Goal: Feedback & Contribution: Submit feedback/report problem

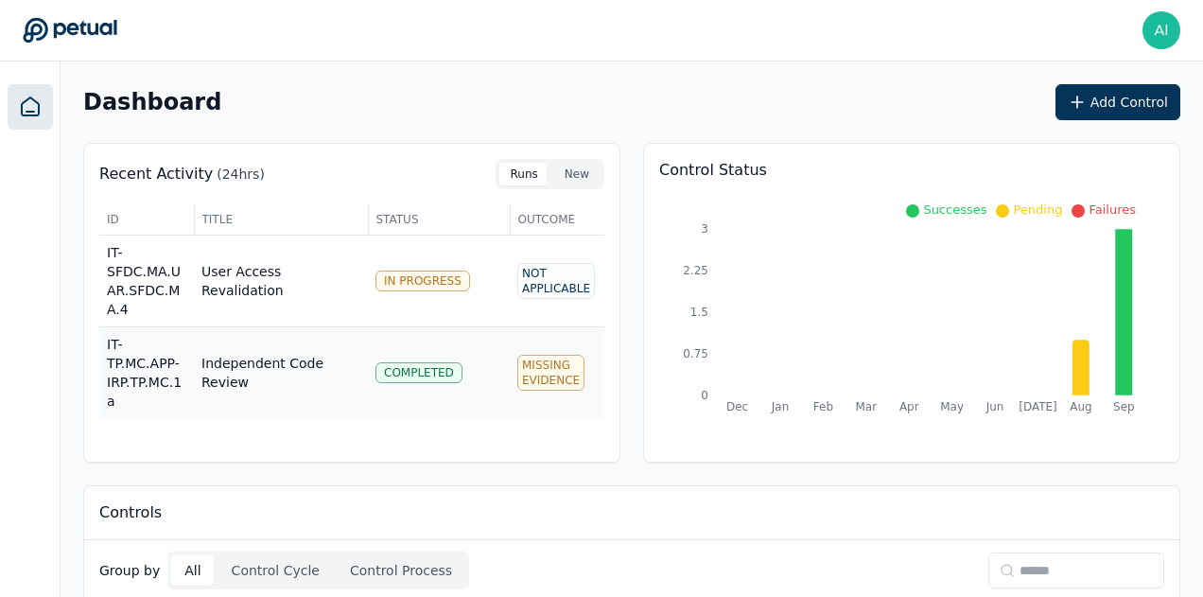
click at [161, 337] on span "IT-TP.MC.APP-IRP.TP.MC.1a" at bounding box center [144, 373] width 75 height 72
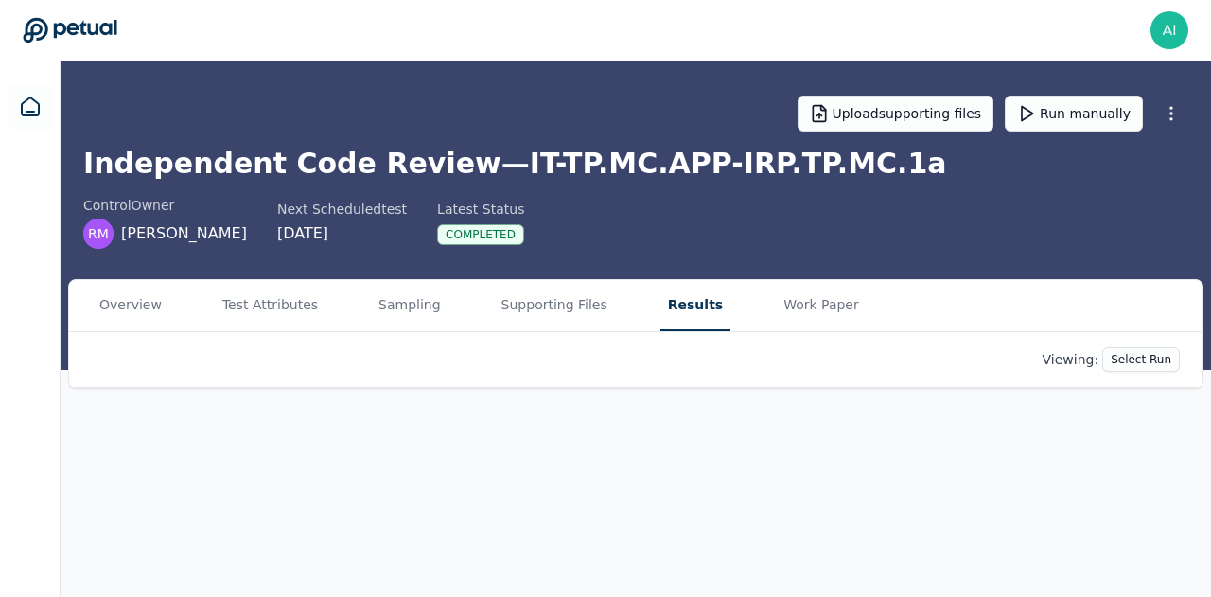
click at [685, 307] on button "Results" at bounding box center [695, 305] width 70 height 51
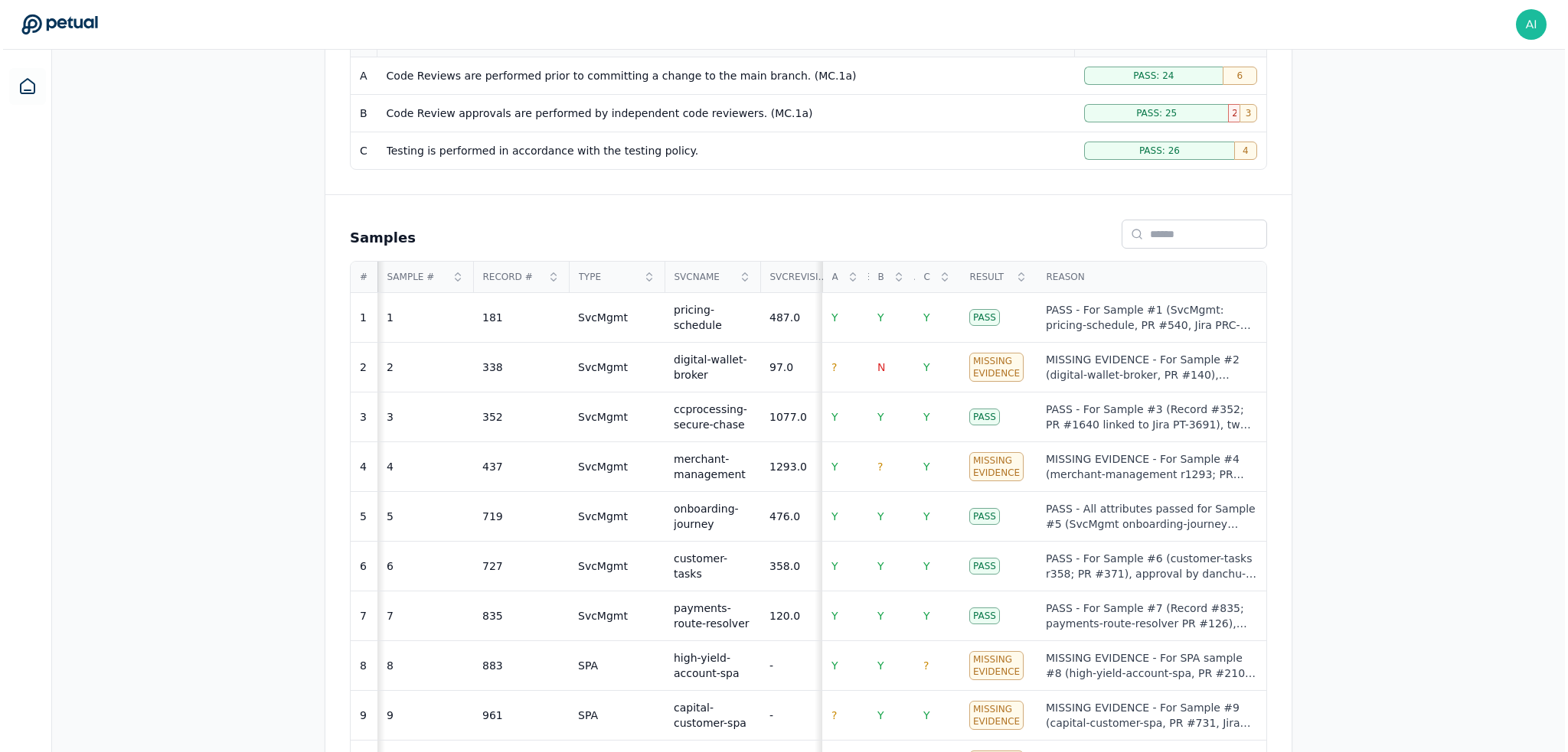
scroll to position [382, 0]
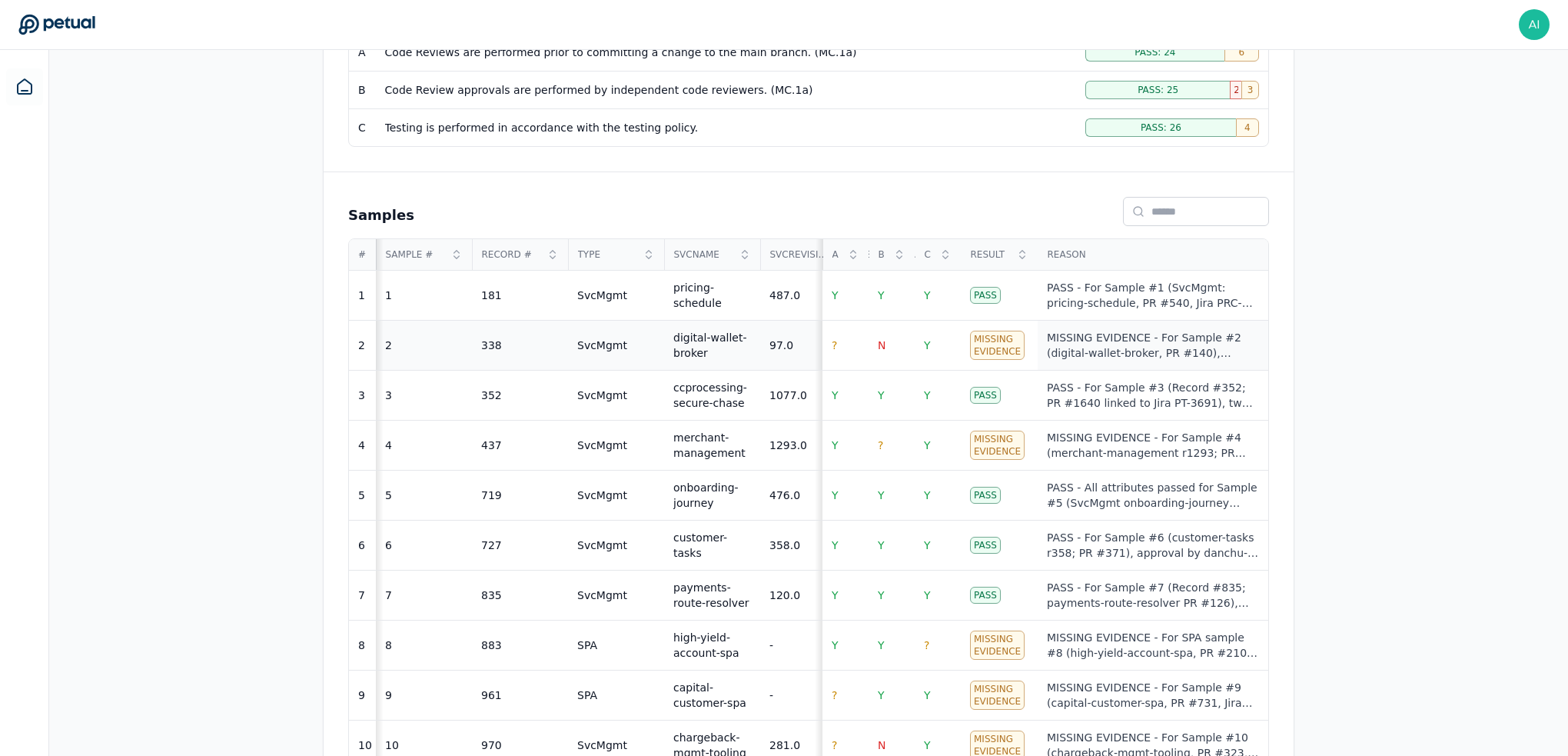
click at [983, 332] on div "MISSING EVIDENCE - For Sample #2 (digital-wallet-broker, PR #140), Attribute A …" at bounding box center [1153, 345] width 212 height 31
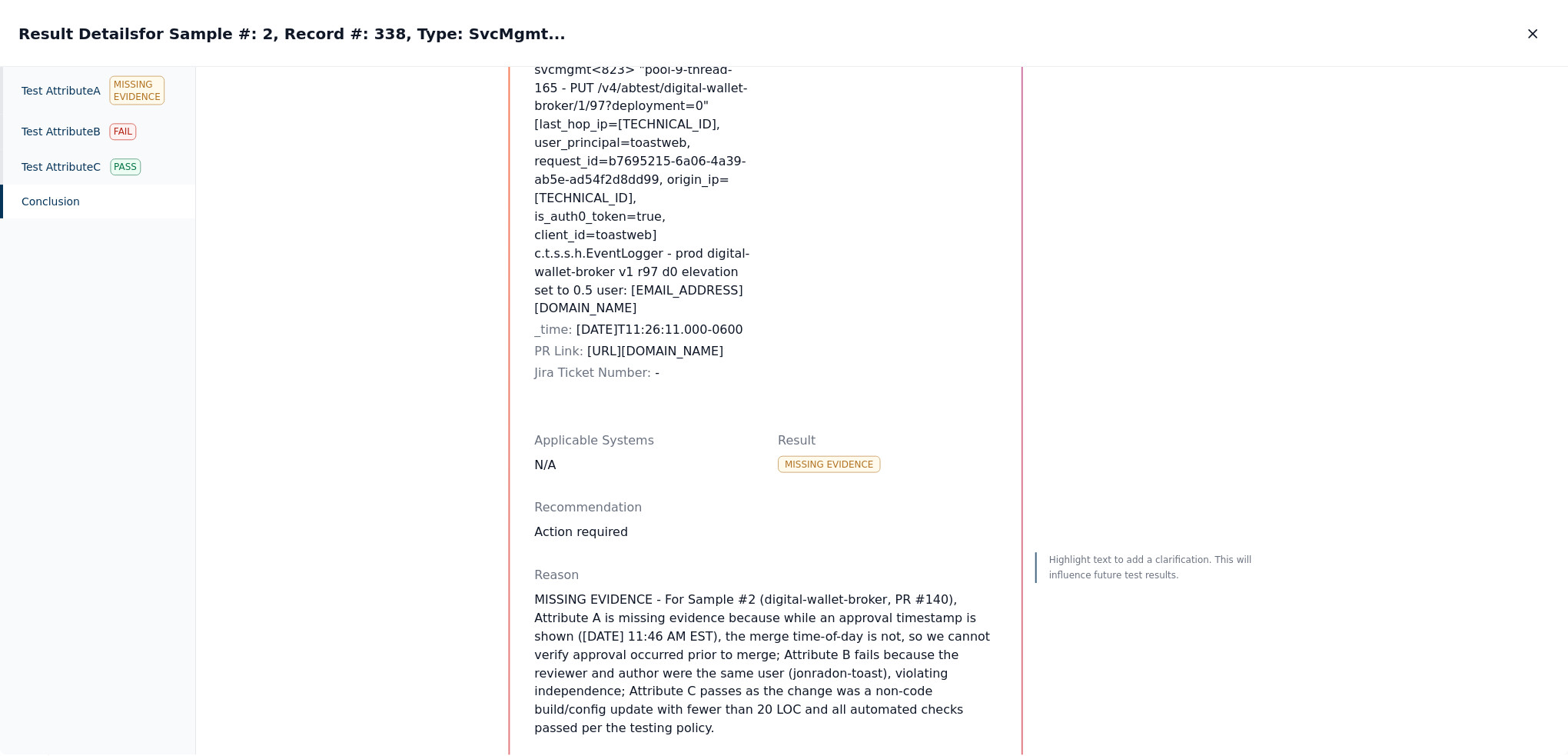
scroll to position [385, 0]
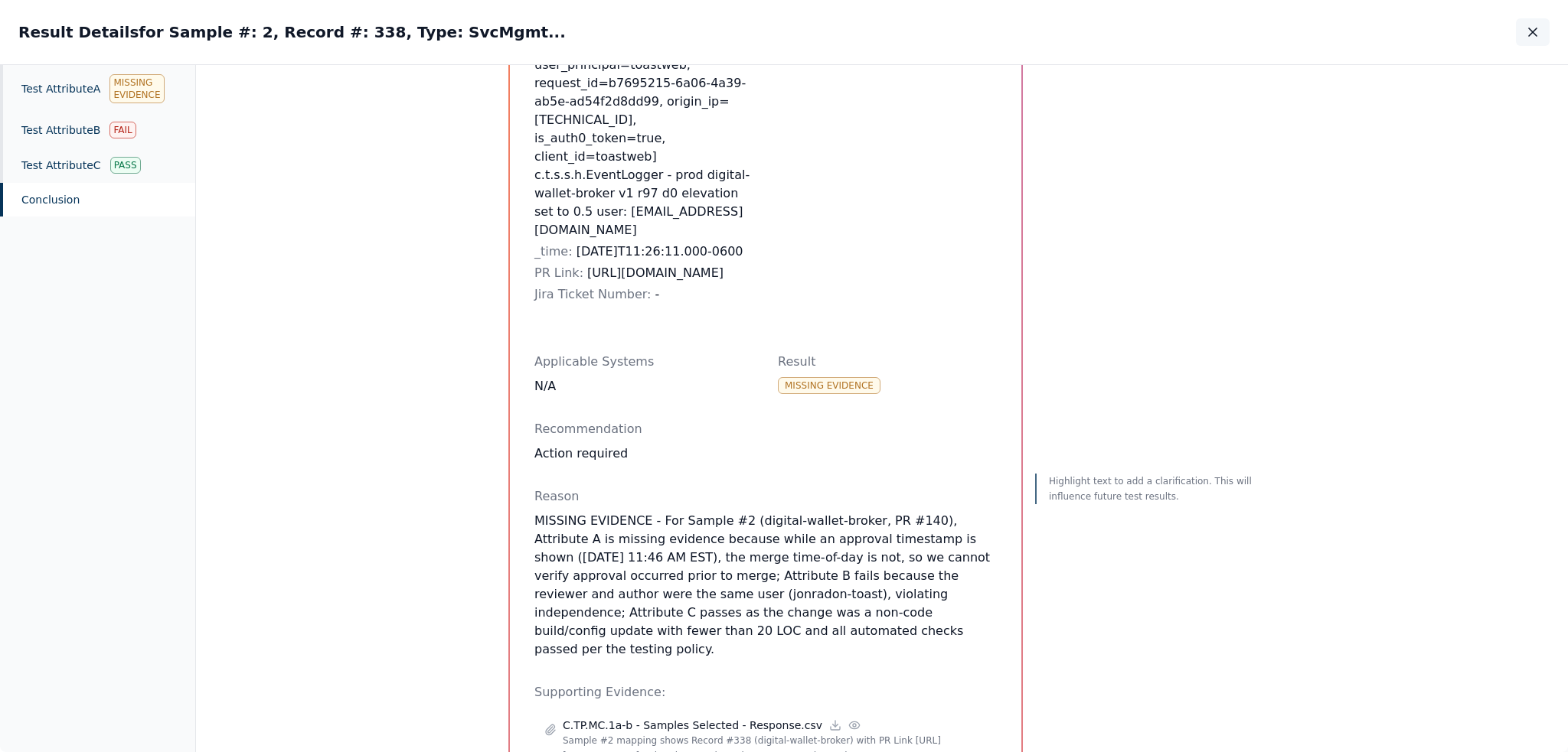
click at [979, 24] on icon "button" at bounding box center [1532, 32] width 15 height 15
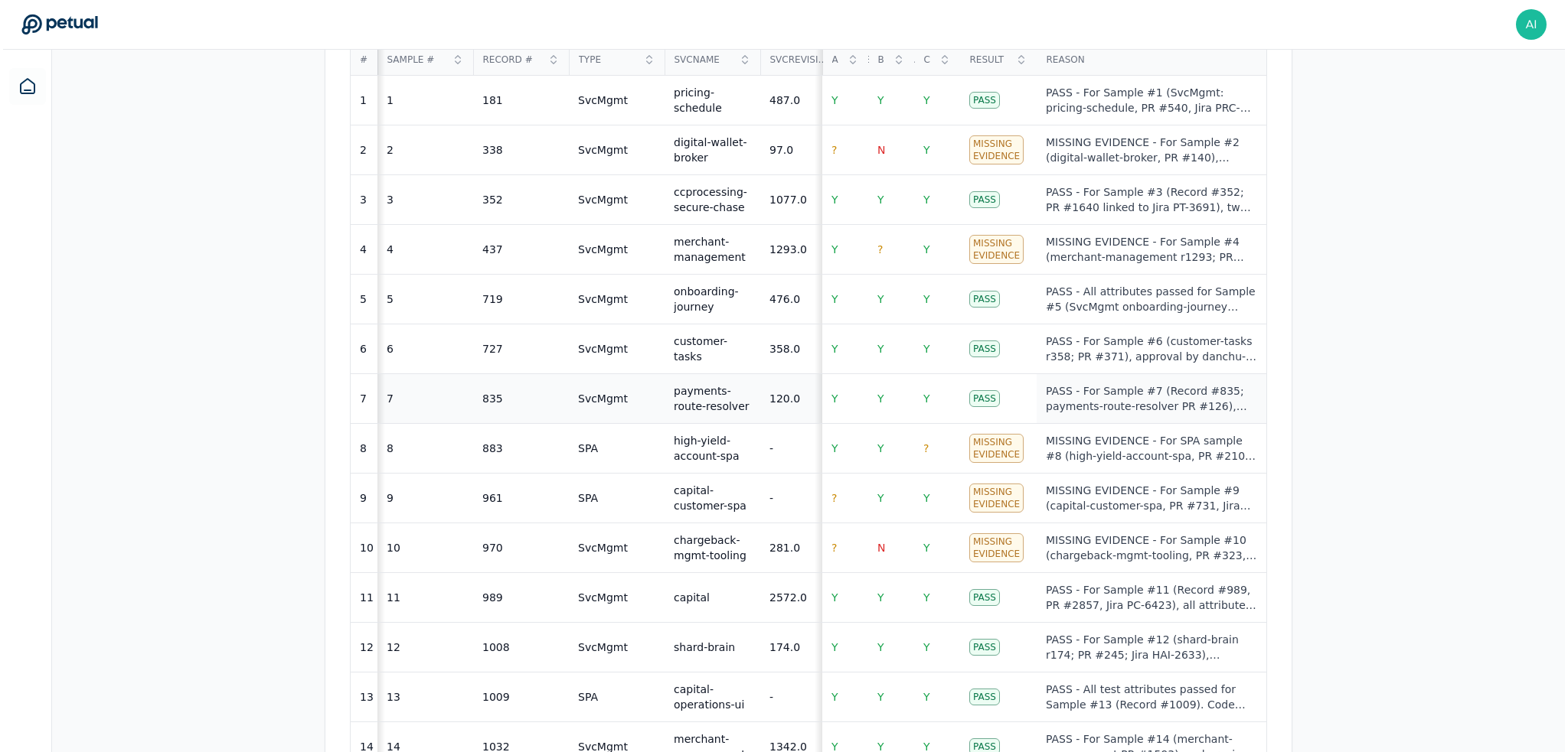
scroll to position [612, 0]
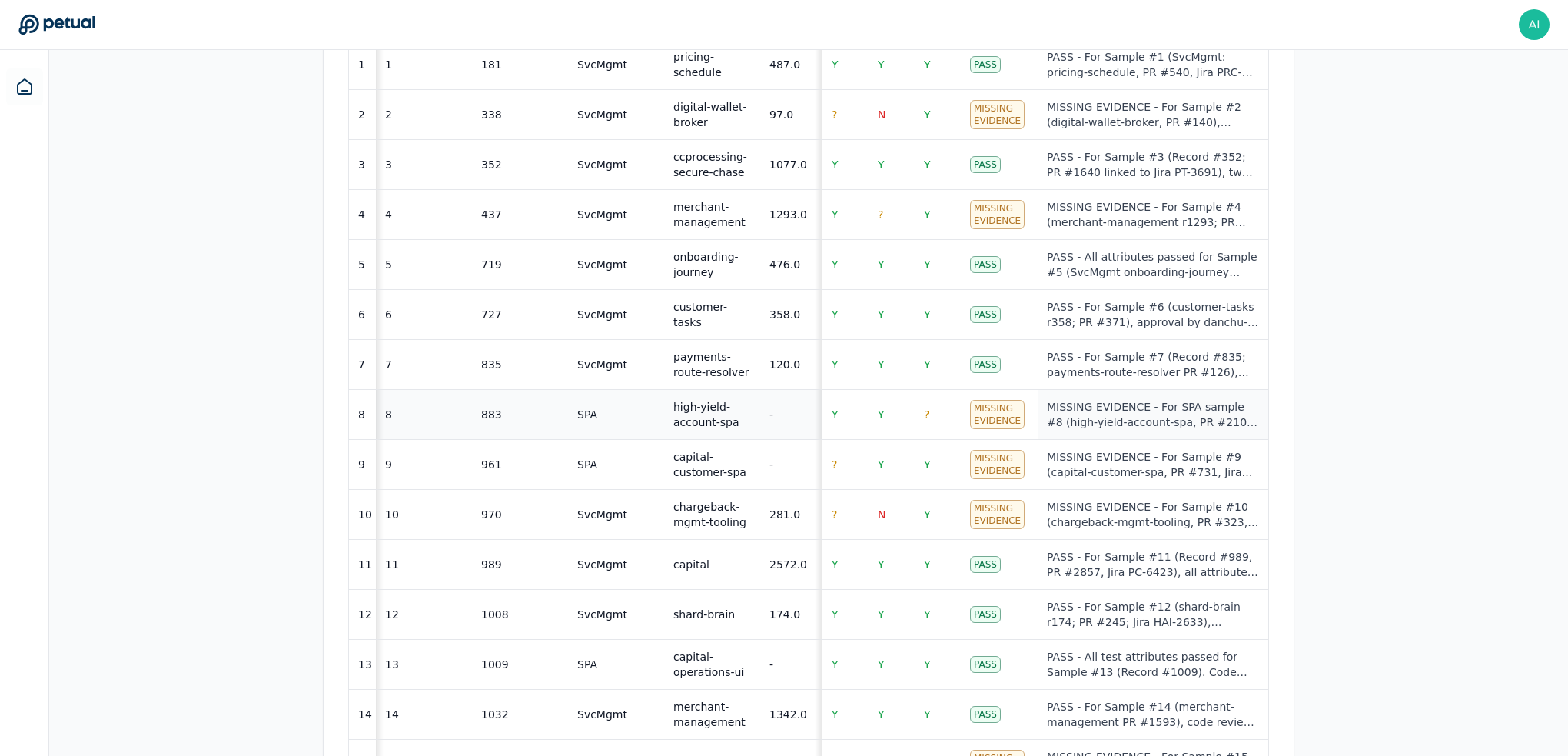
click at [983, 399] on div "MISSING EVIDENCE - For SPA sample #8 (high-yield-account-spa, PR #210, Jira BKS…" at bounding box center [1153, 415] width 212 height 31
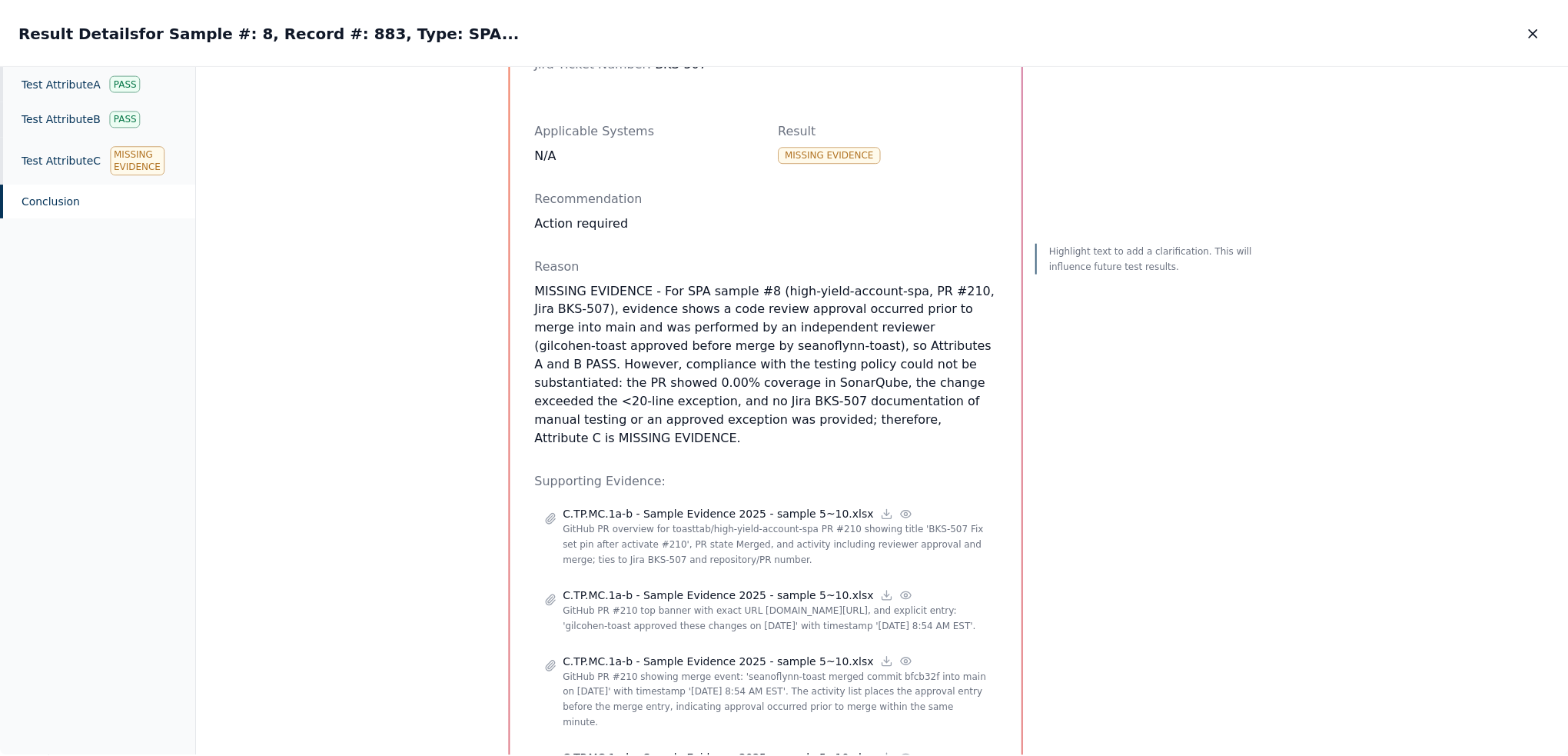
scroll to position [385, 0]
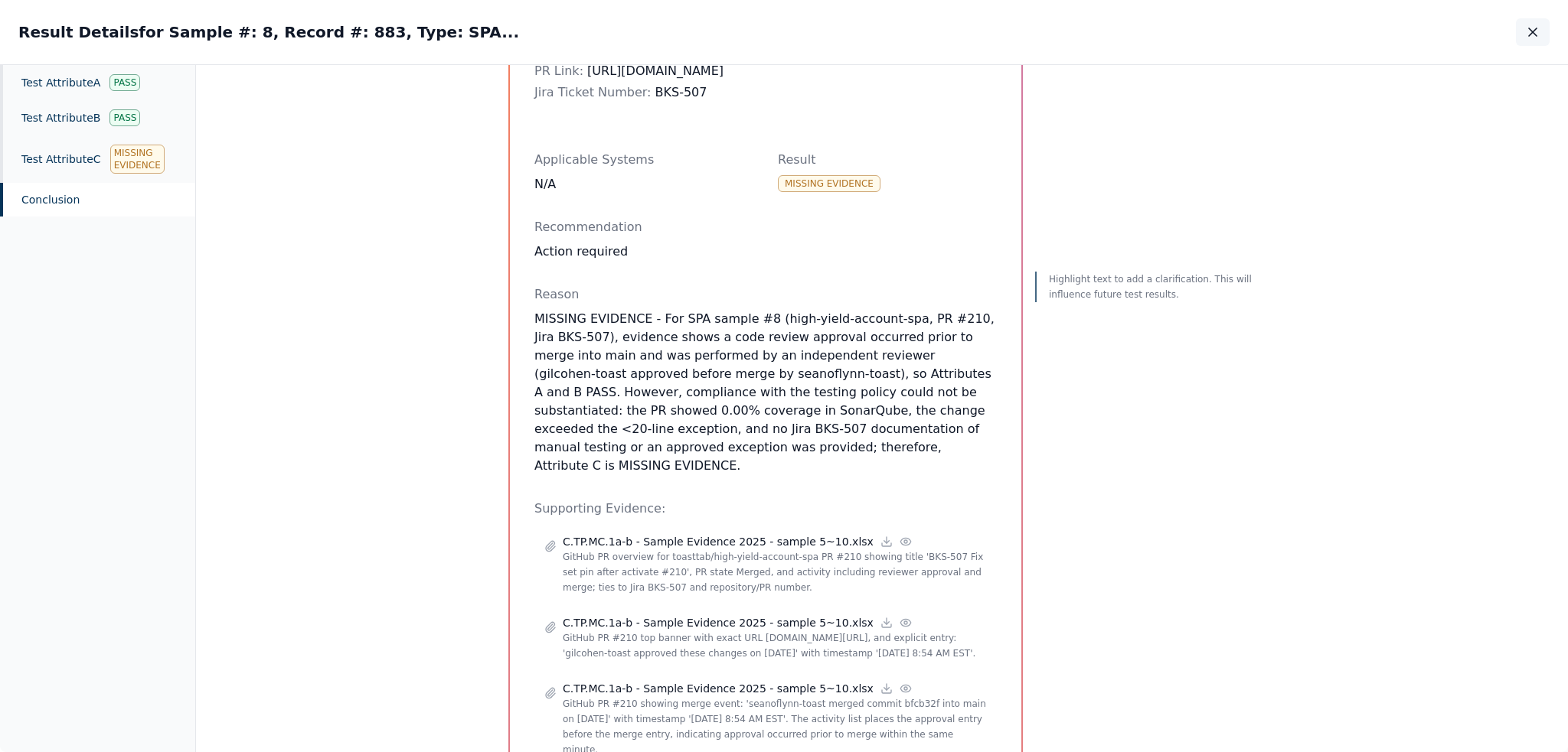
click at [979, 35] on icon "button" at bounding box center [1532, 32] width 15 height 15
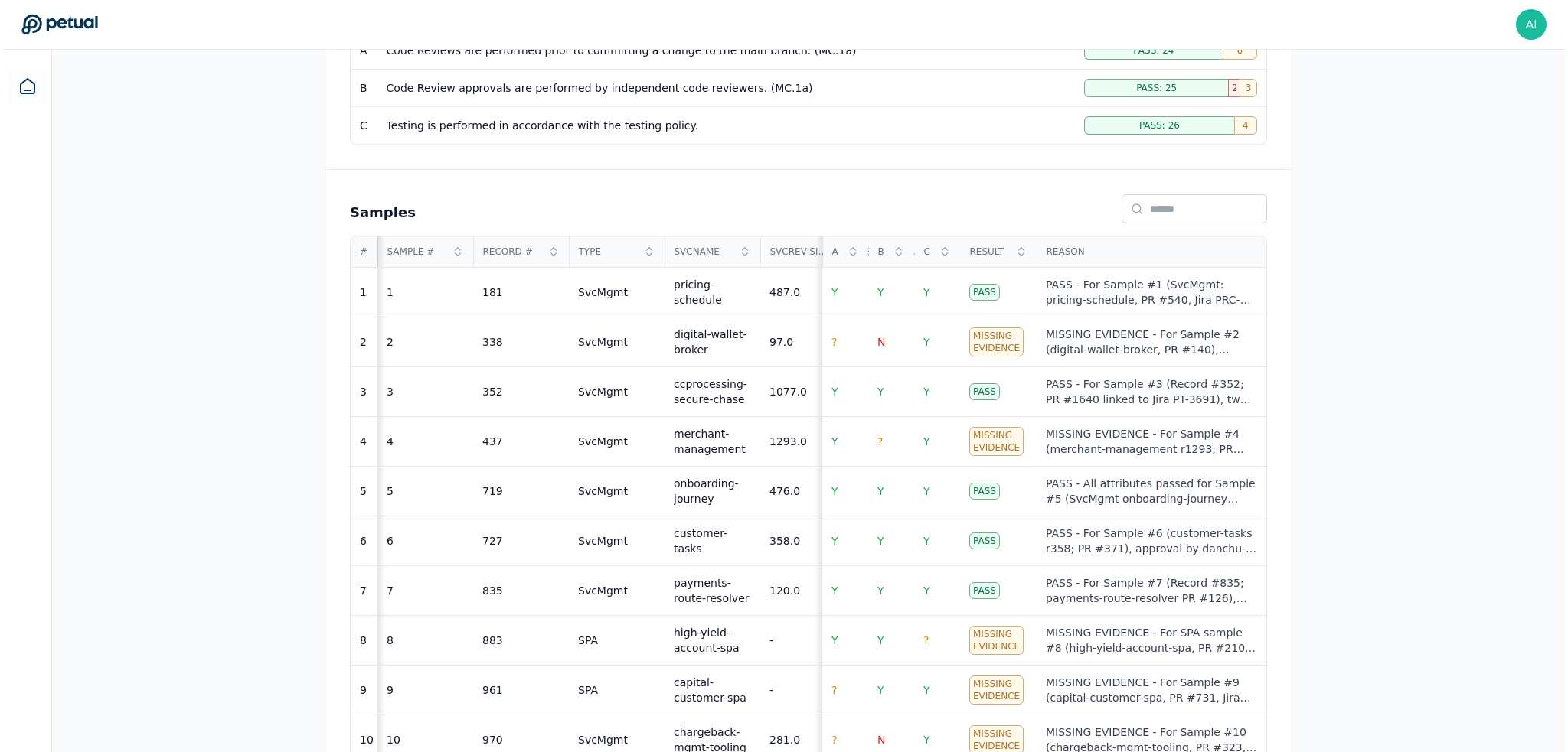
scroll to position [382, 0]
click at [883, 339] on td "N" at bounding box center [888, 344] width 46 height 49
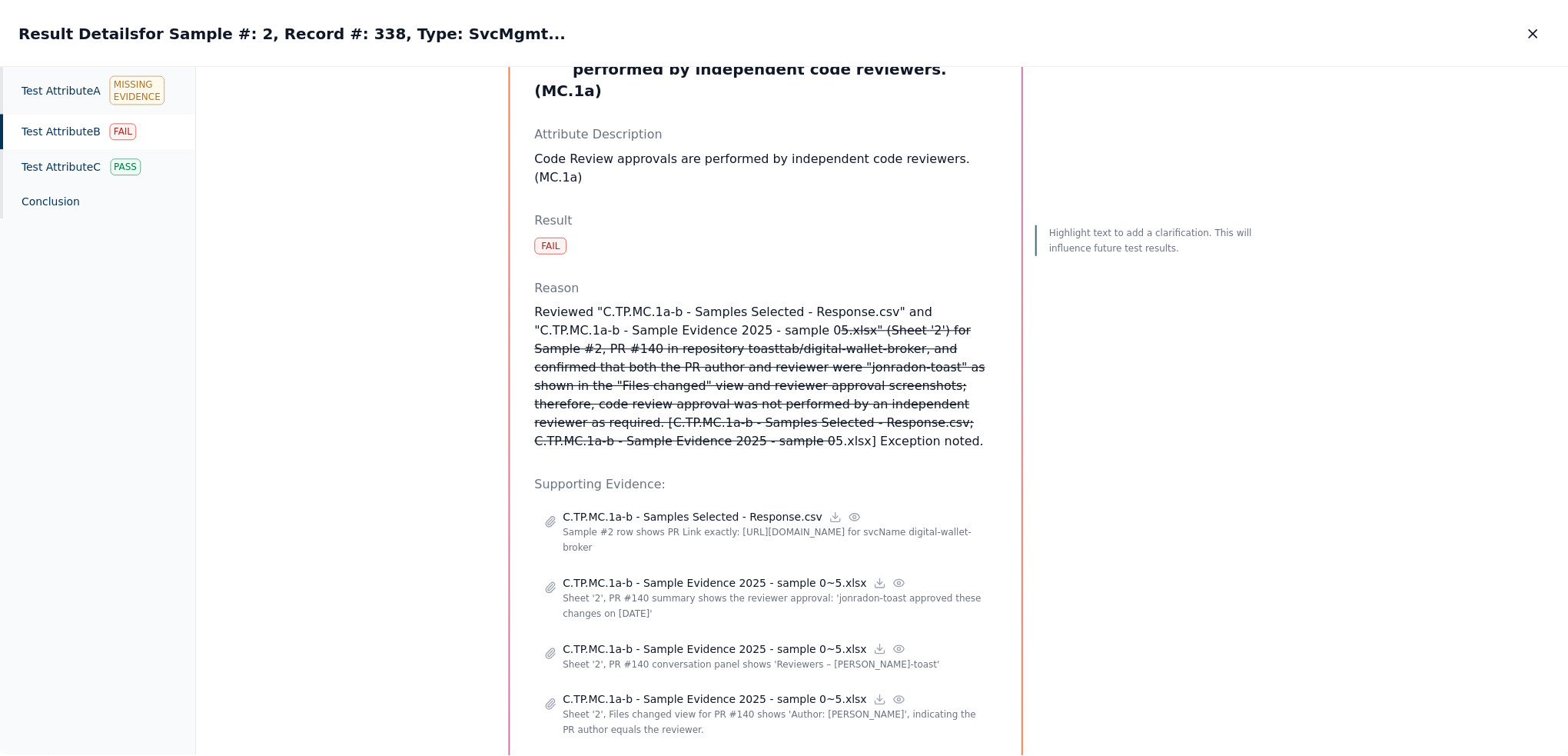
scroll to position [95, 0]
click at [983, 49] on div "Result Details for Sample #: 2, Record #: 338, Type: SvcMgmt... Result Details …" at bounding box center [787, 32] width 1574 height 64
click at [983, 37] on icon "button" at bounding box center [1539, 32] width 15 height 15
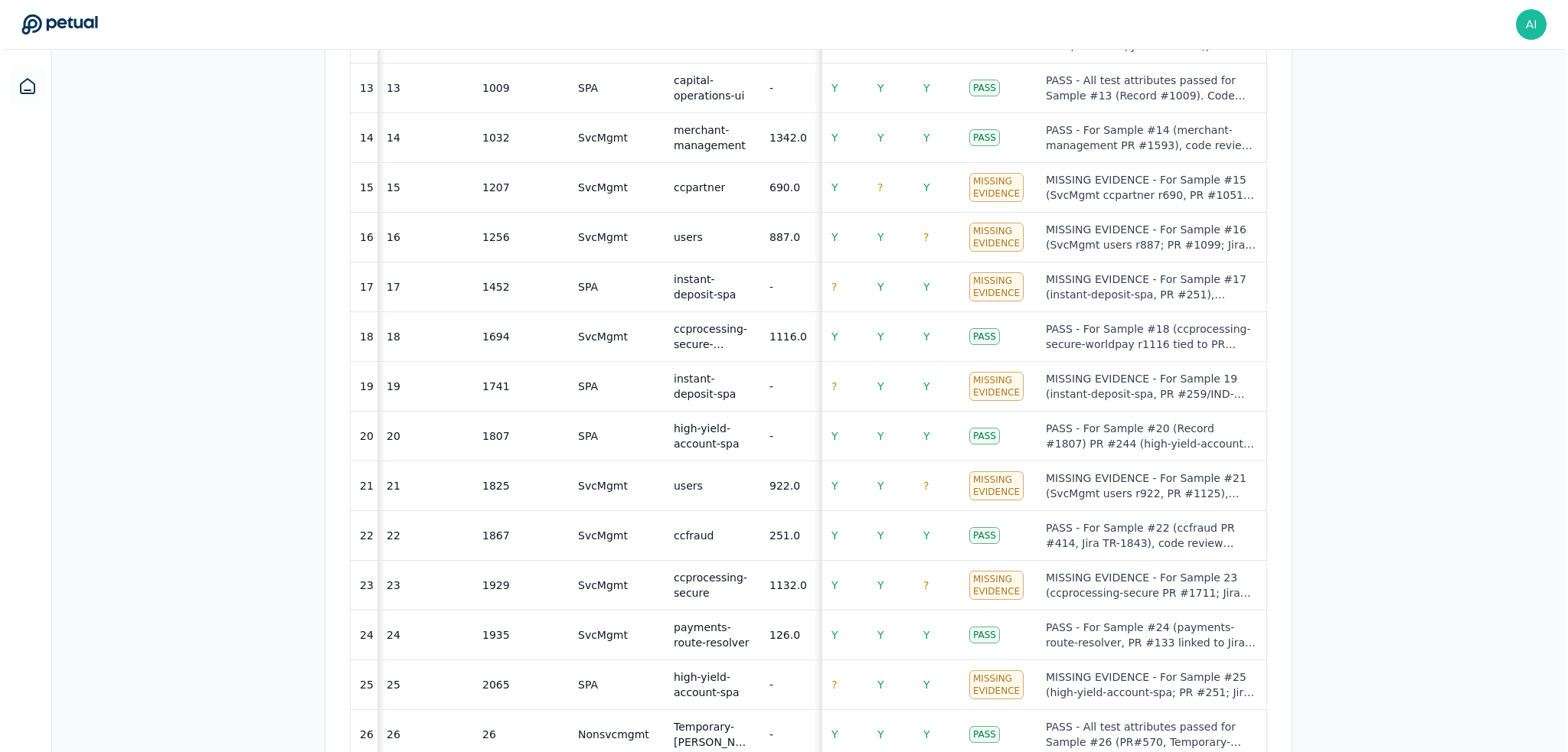
scroll to position [1224, 0]
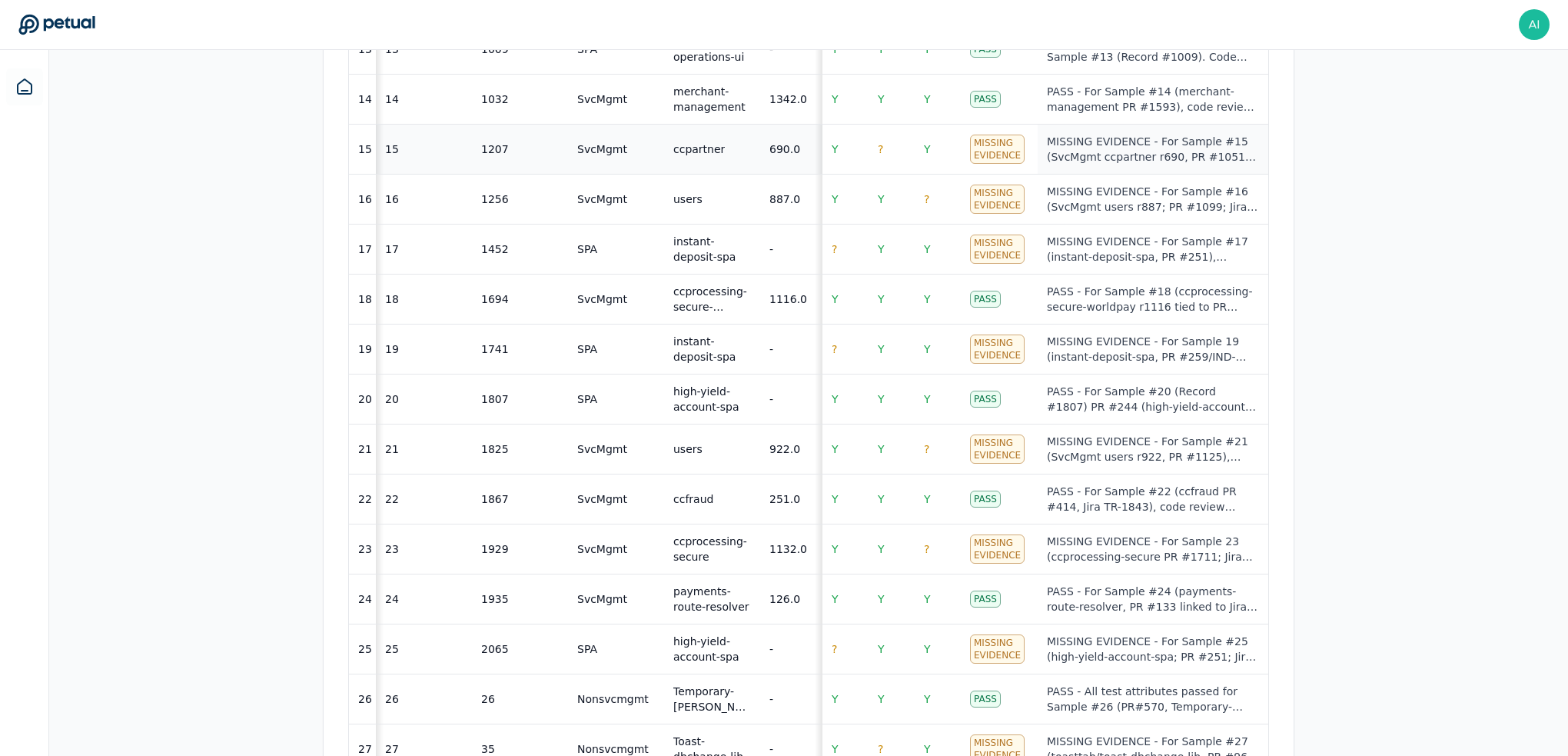
click at [983, 164] on td "MISSING EVIDENCE - For Sample #15 (SvcMgmt ccpartner r690, PR #1051), code revi…" at bounding box center [1153, 149] width 231 height 50
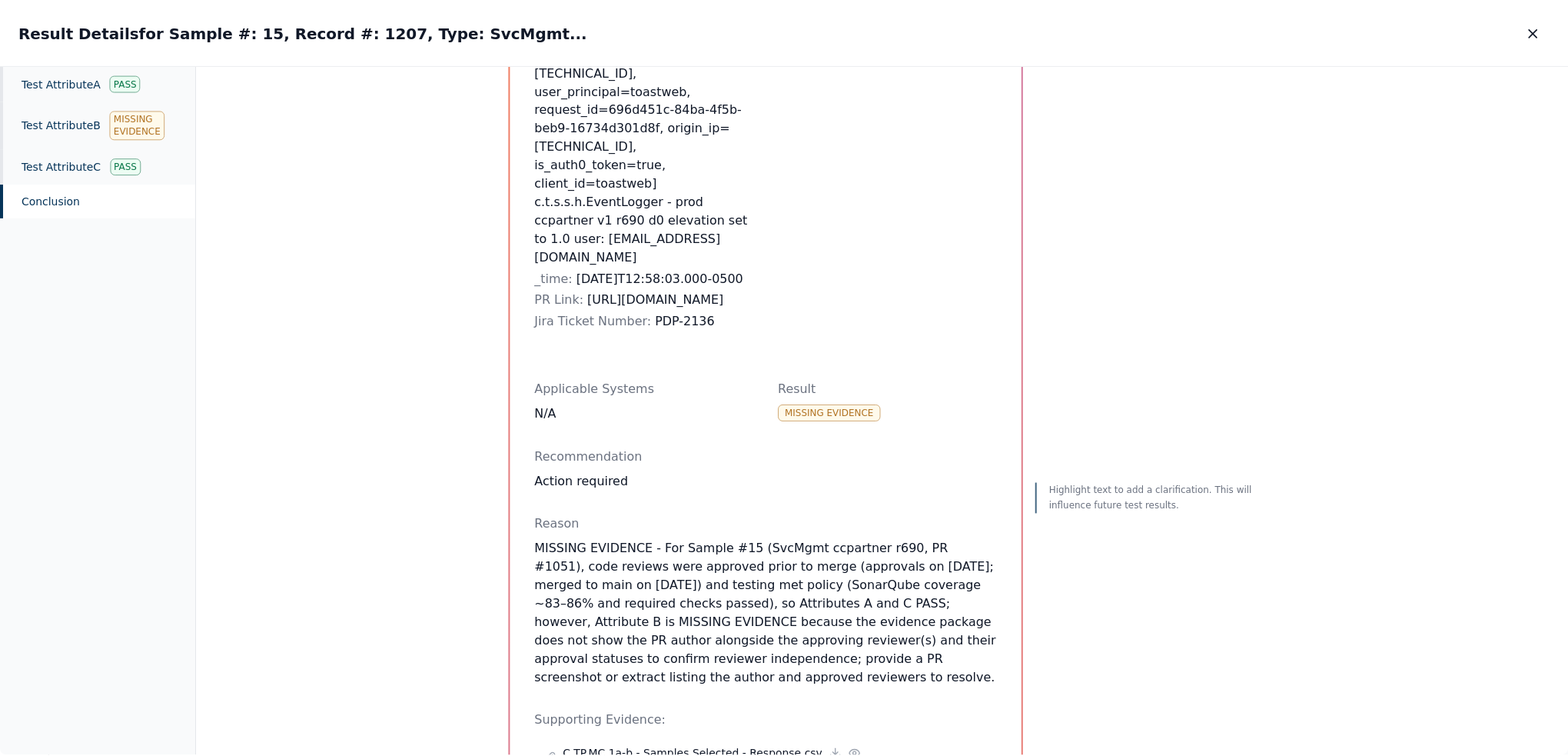
scroll to position [385, 0]
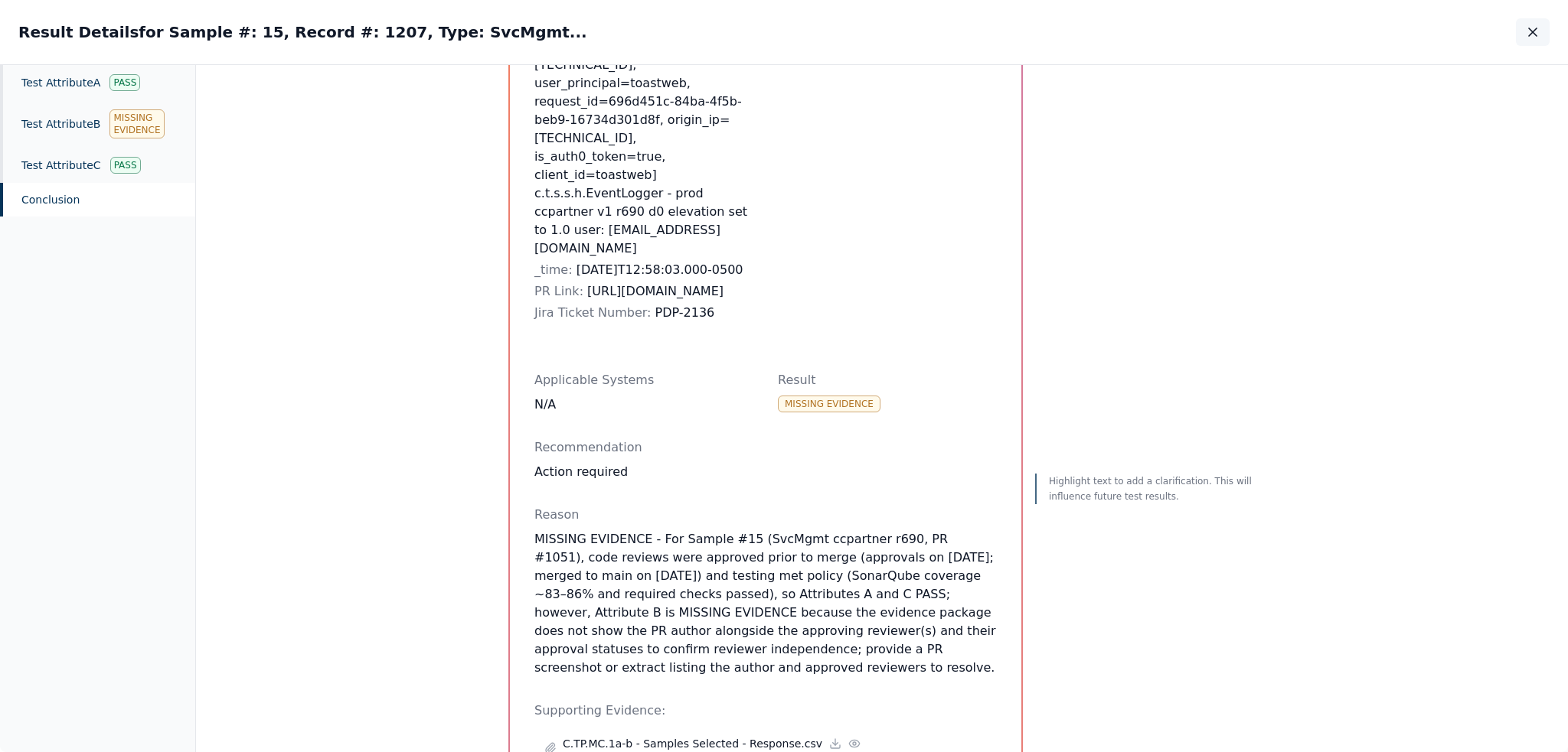
click at [979, 38] on button "button" at bounding box center [1532, 32] width 34 height 27
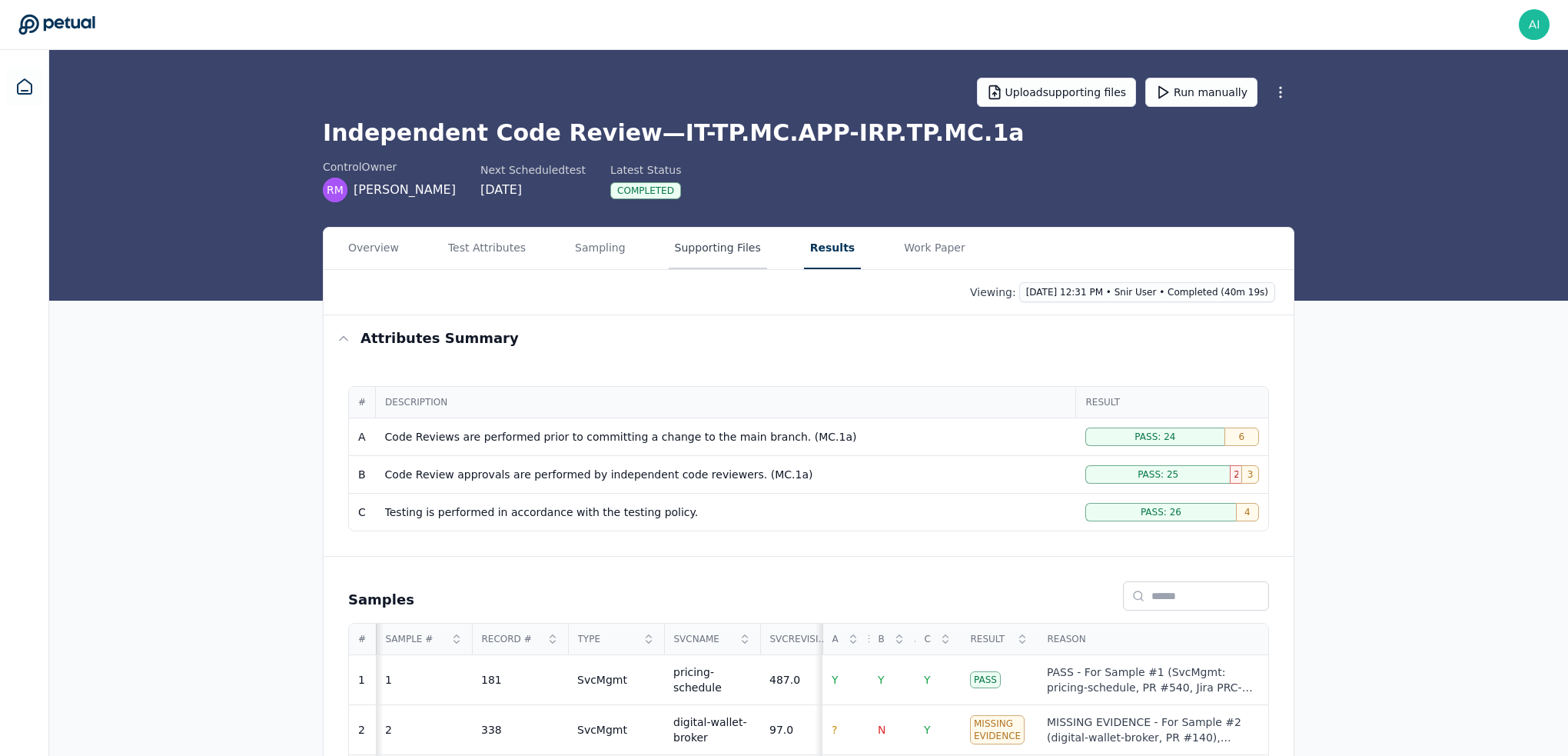
click at [694, 252] on button "Supporting Files" at bounding box center [717, 248] width 98 height 41
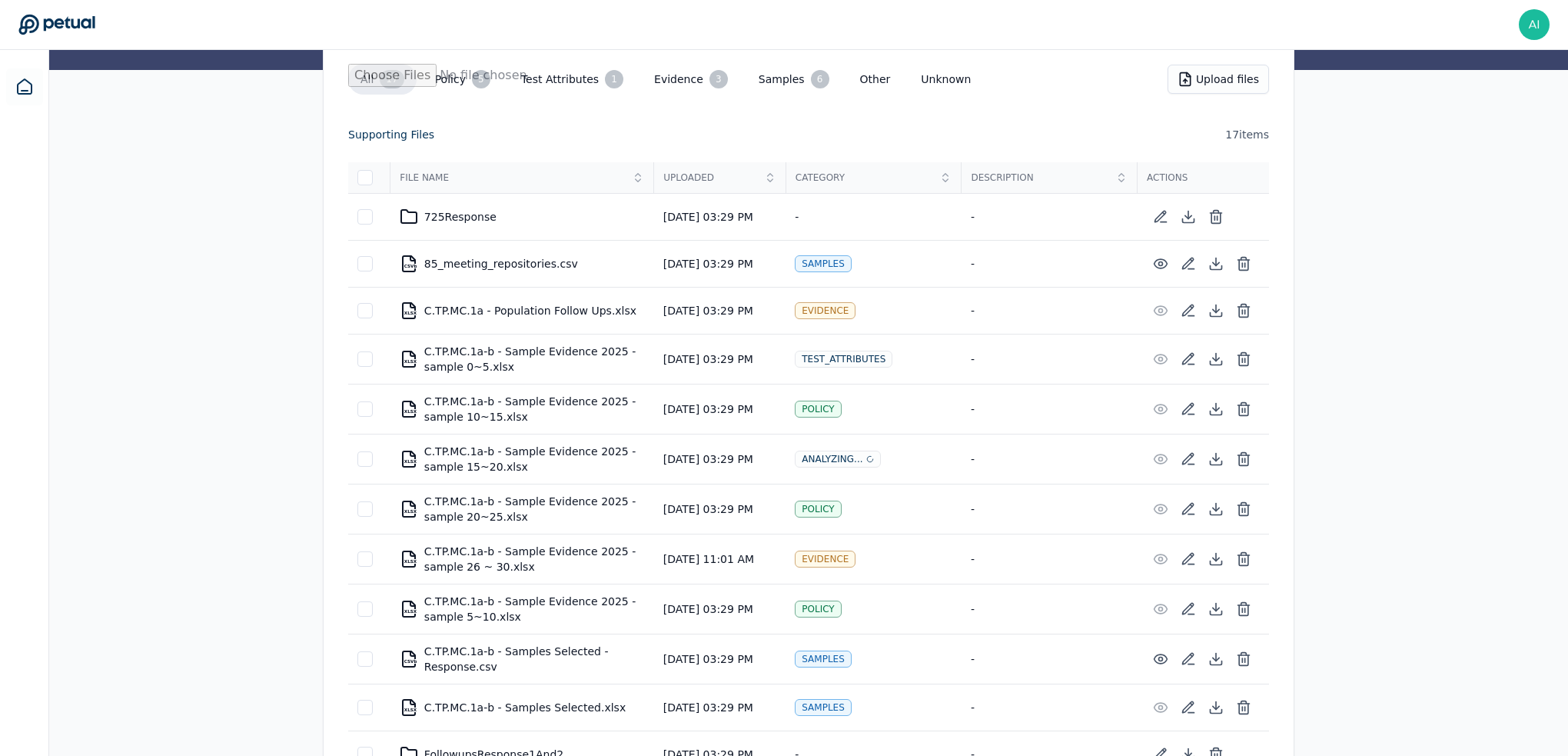
scroll to position [307, 0]
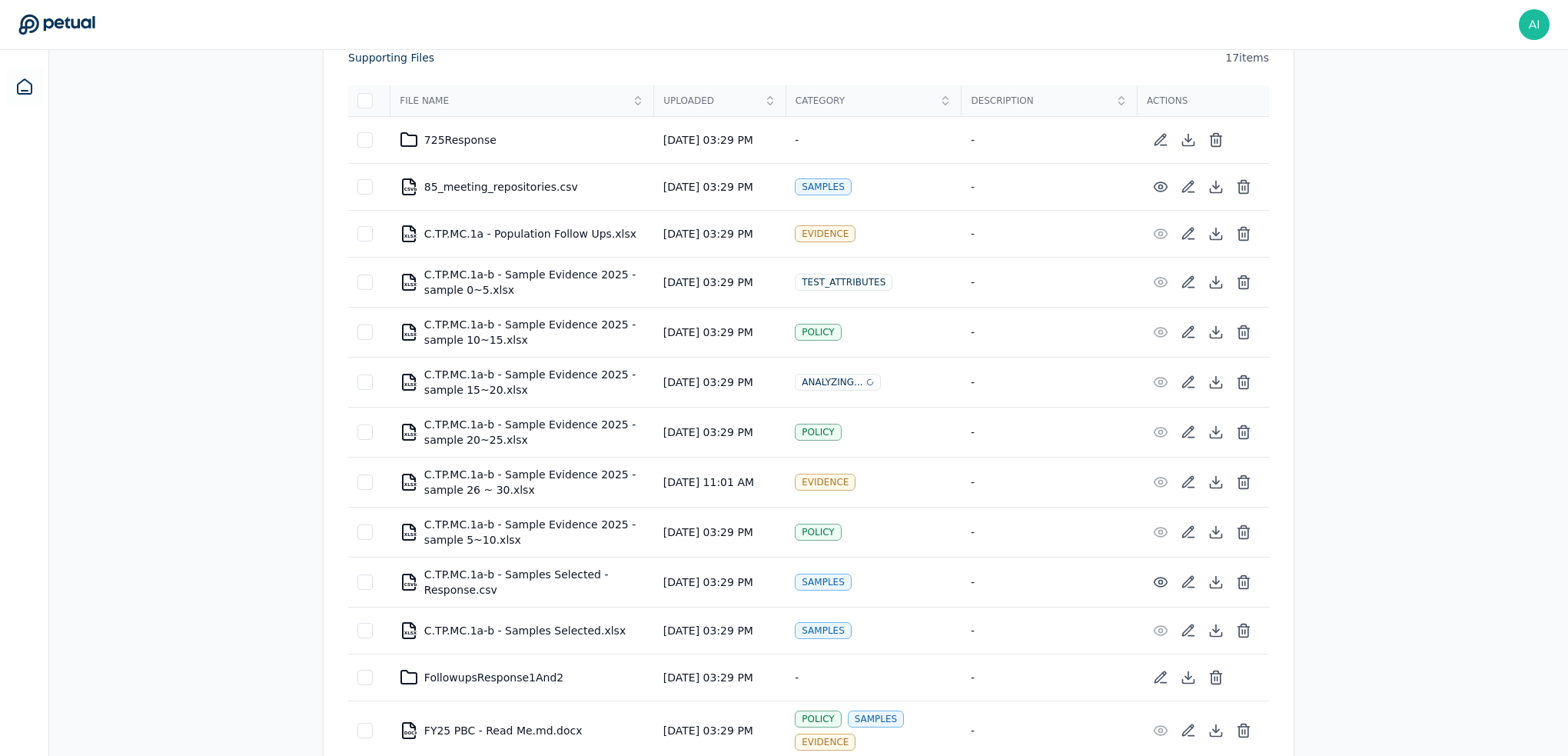
click at [548, 289] on div "XLSXbabababa C.TP.MC.1a-b - Sample Evidence 2025 - sample 0~5.xlsx" at bounding box center [522, 282] width 245 height 31
click at [983, 285] on icon at bounding box center [1215, 286] width 11 height 4
click at [261, 371] on div "Overview Test Attributes Sampling Supporting Files Results Work Paper All 17 Po…" at bounding box center [808, 446] width 1518 height 1054
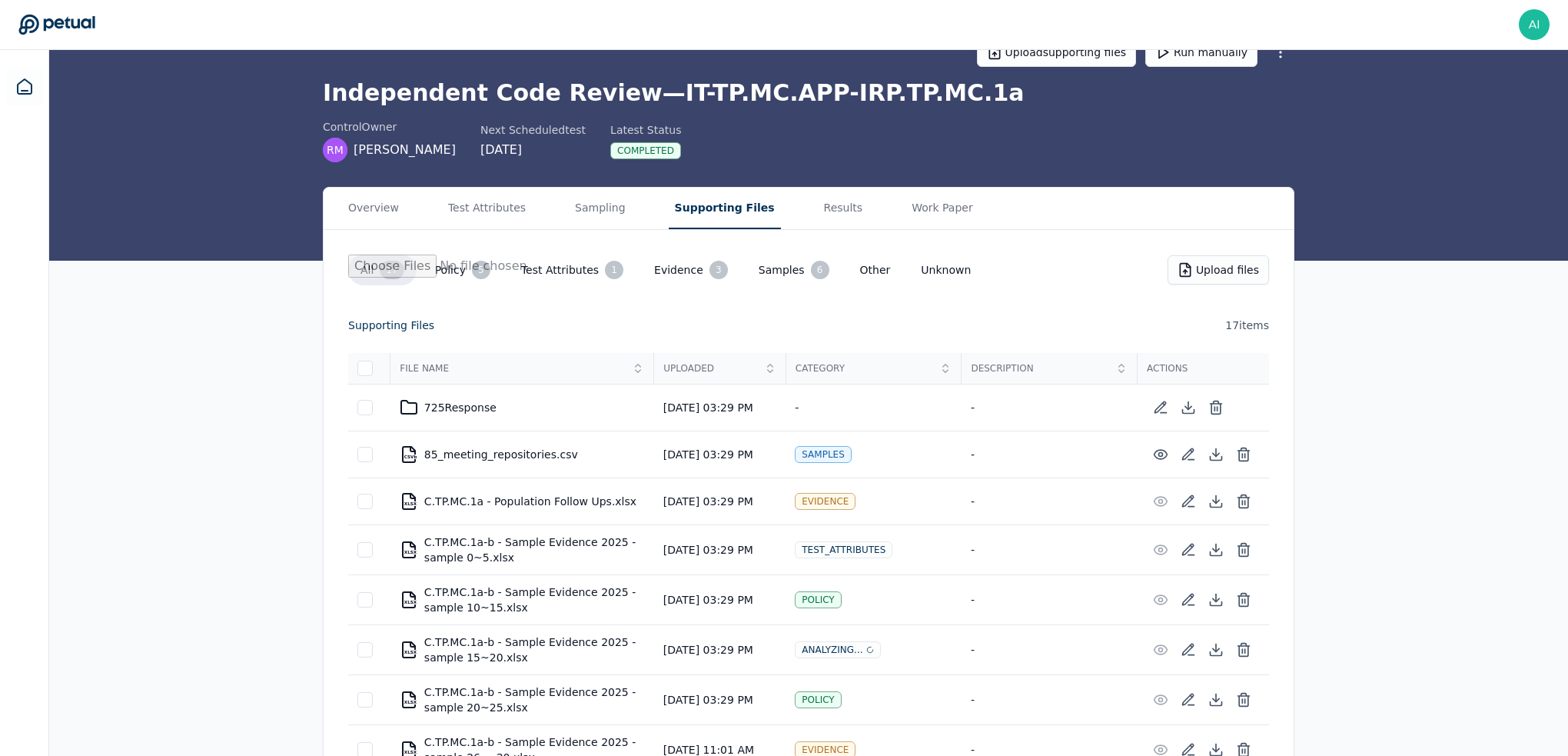
scroll to position [0, 0]
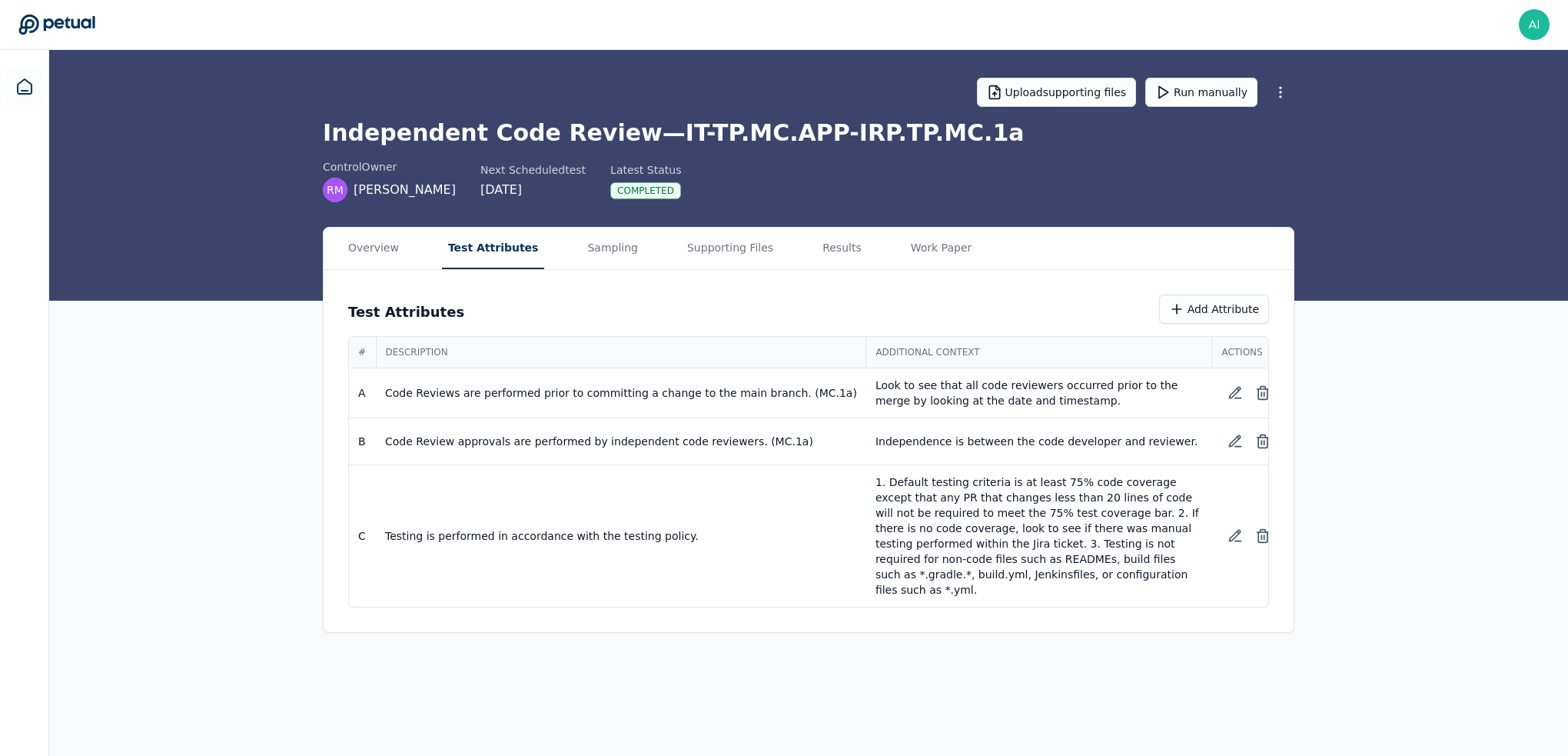
click at [471, 247] on button "Test Attributes" at bounding box center [493, 248] width 103 height 41
click at [983, 439] on icon at bounding box center [1237, 441] width 11 height 11
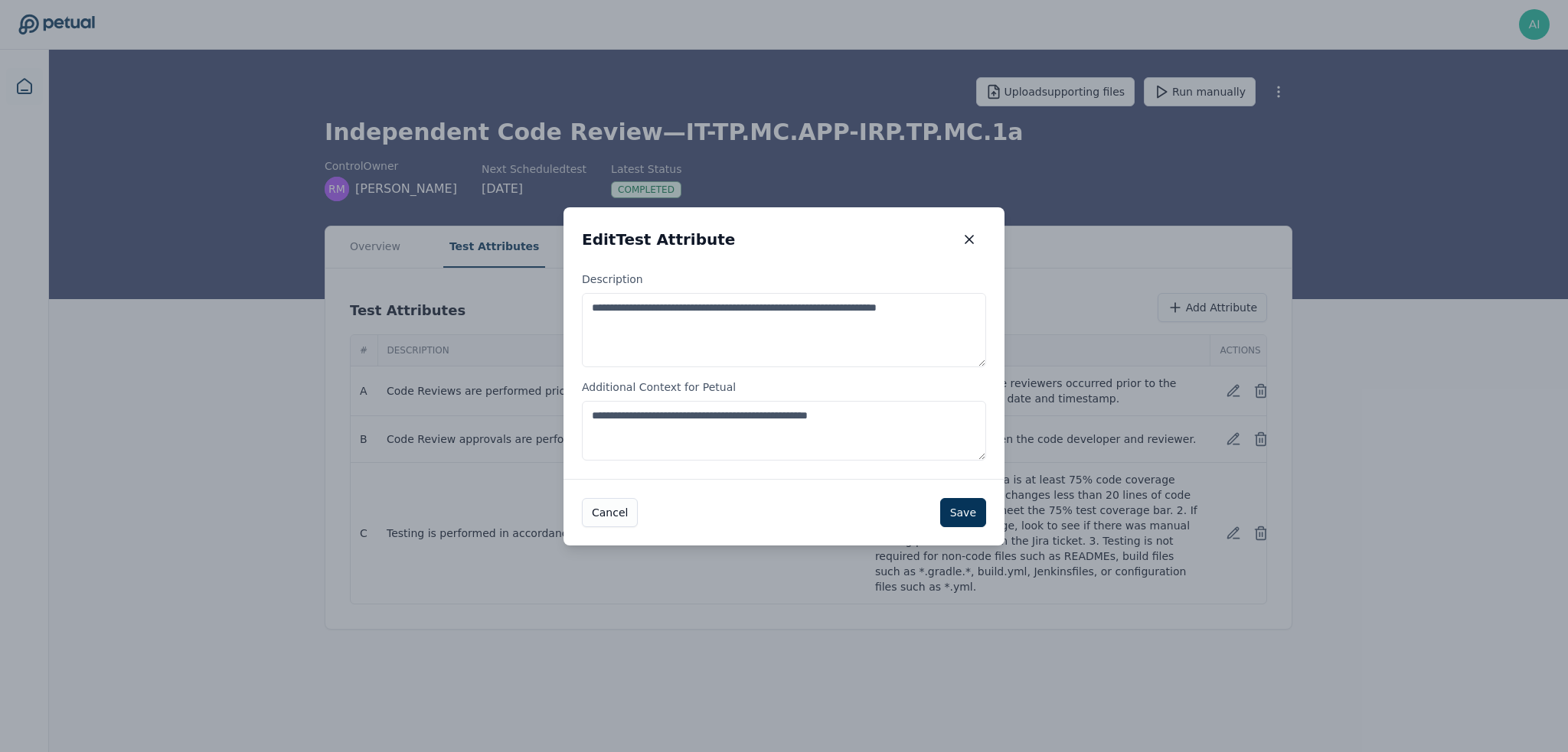
click at [915, 420] on textarea "**********" at bounding box center [784, 431] width 405 height 60
type textarea "**********"
click at [949, 482] on button "Save" at bounding box center [963, 513] width 46 height 29
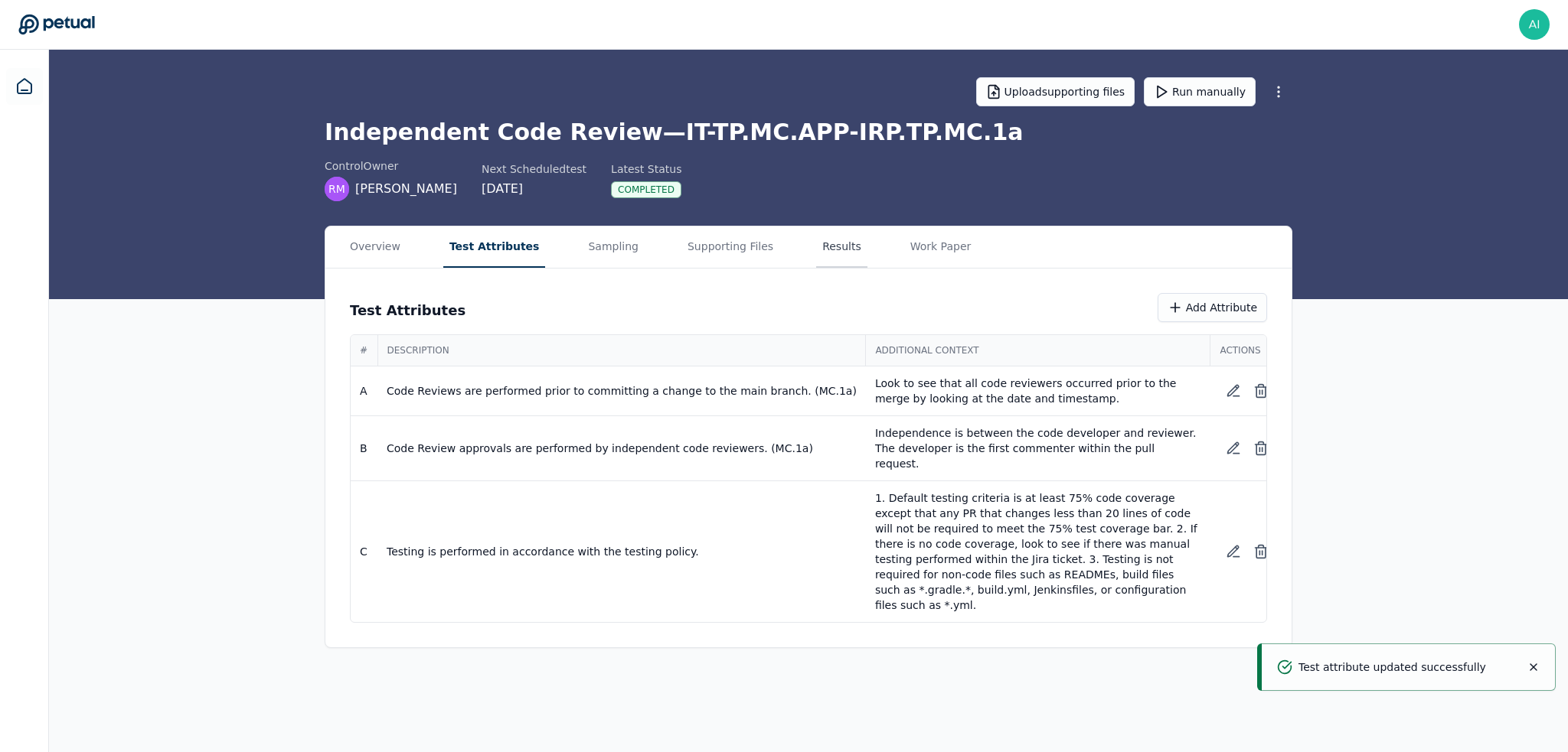
click at [816, 243] on button "Results" at bounding box center [841, 247] width 51 height 41
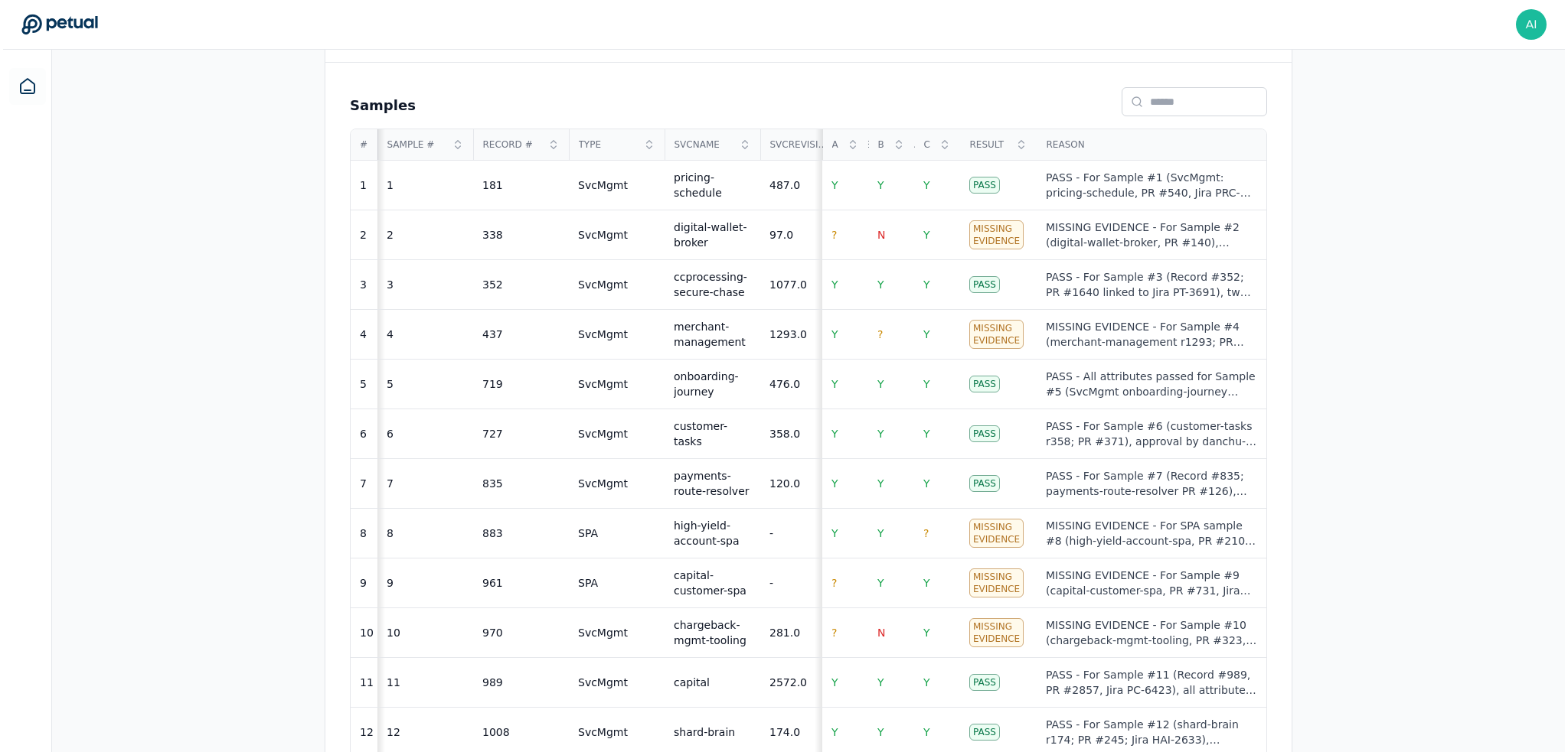
scroll to position [535, 0]
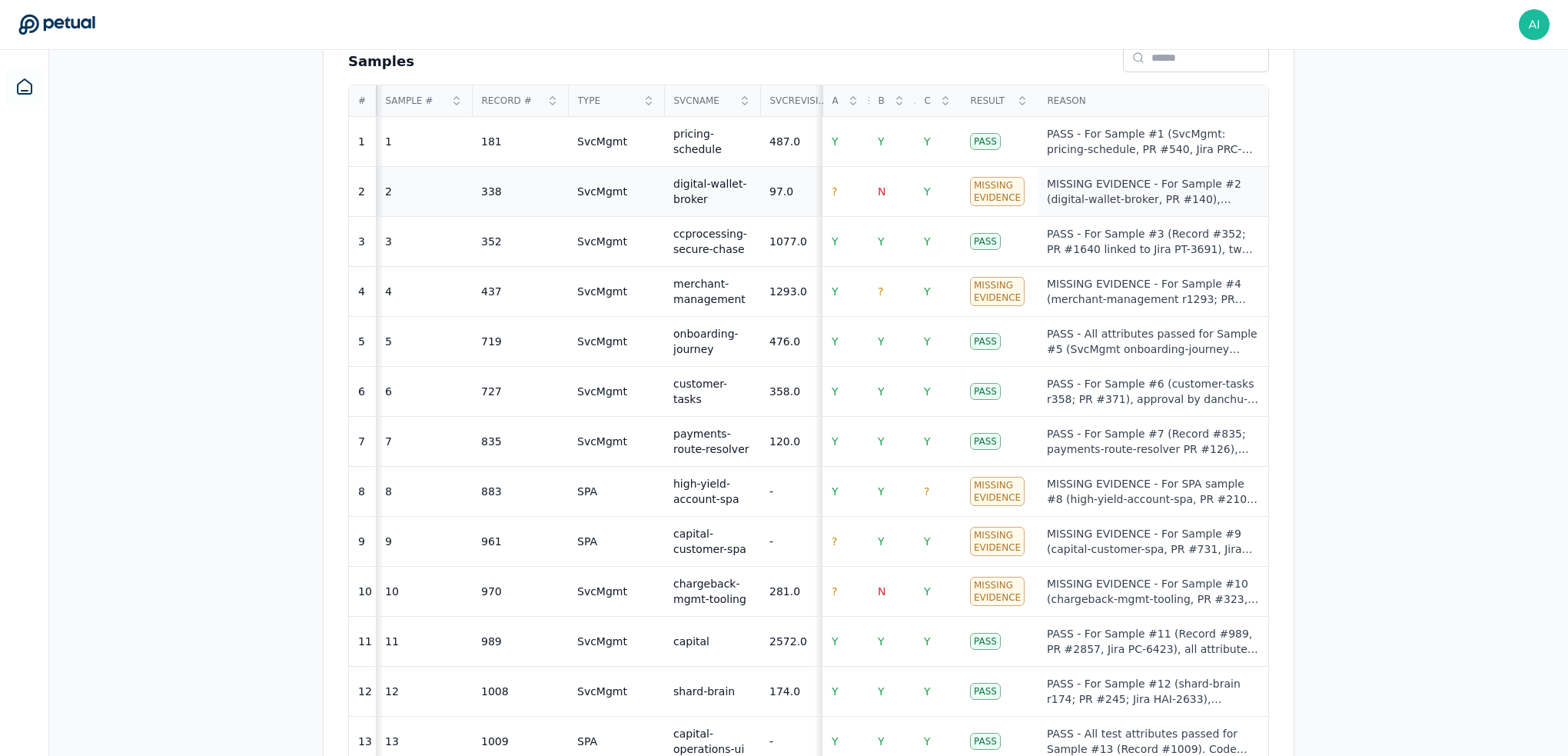
click at [983, 189] on div "MISSING EVIDENCE - For Sample #2 (digital-wallet-broker, PR #140), Attribute A …" at bounding box center [1153, 192] width 212 height 31
click at [983, 193] on div "MISSING EVIDENCE - For Sample #2 (digital-wallet-broker, PR #140), Attribute A …" at bounding box center [1153, 192] width 212 height 31
click at [884, 180] on td "N" at bounding box center [891, 191] width 46 height 50
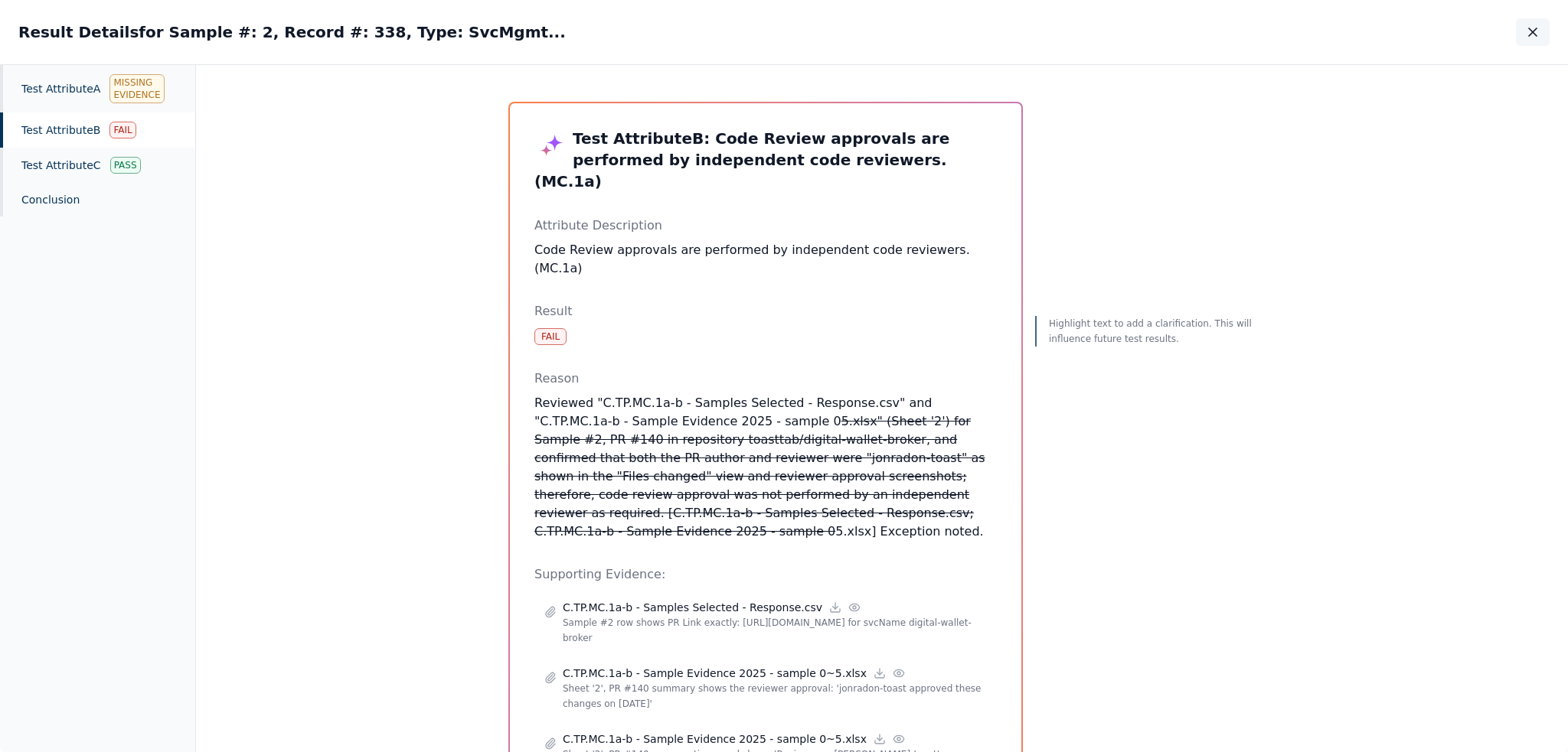
click at [979, 36] on icon "button" at bounding box center [1532, 32] width 15 height 15
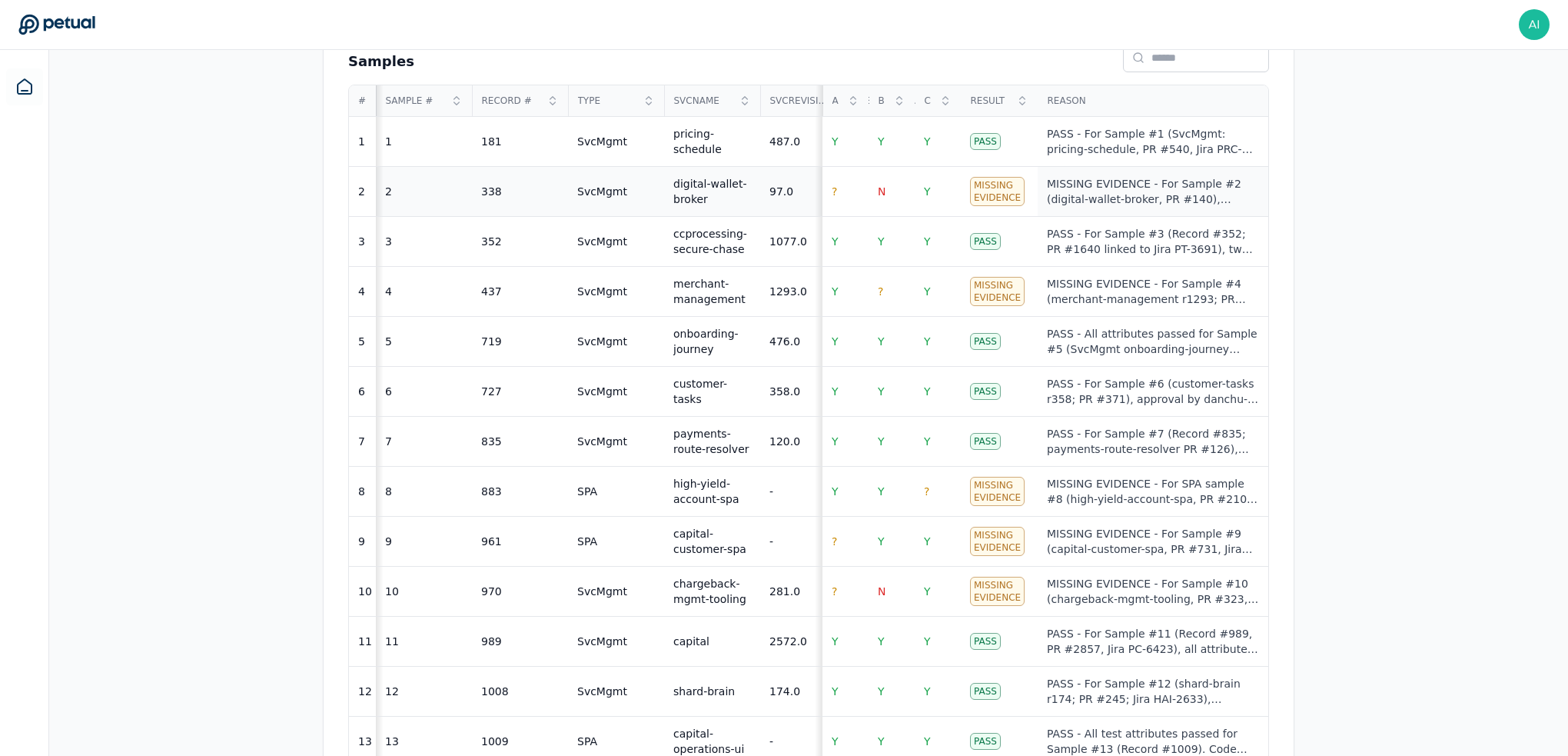
click at [983, 191] on div "MISSING EVIDENCE - For Sample #2 (digital-wallet-broker, PR #140), Attribute A …" at bounding box center [1153, 192] width 212 height 31
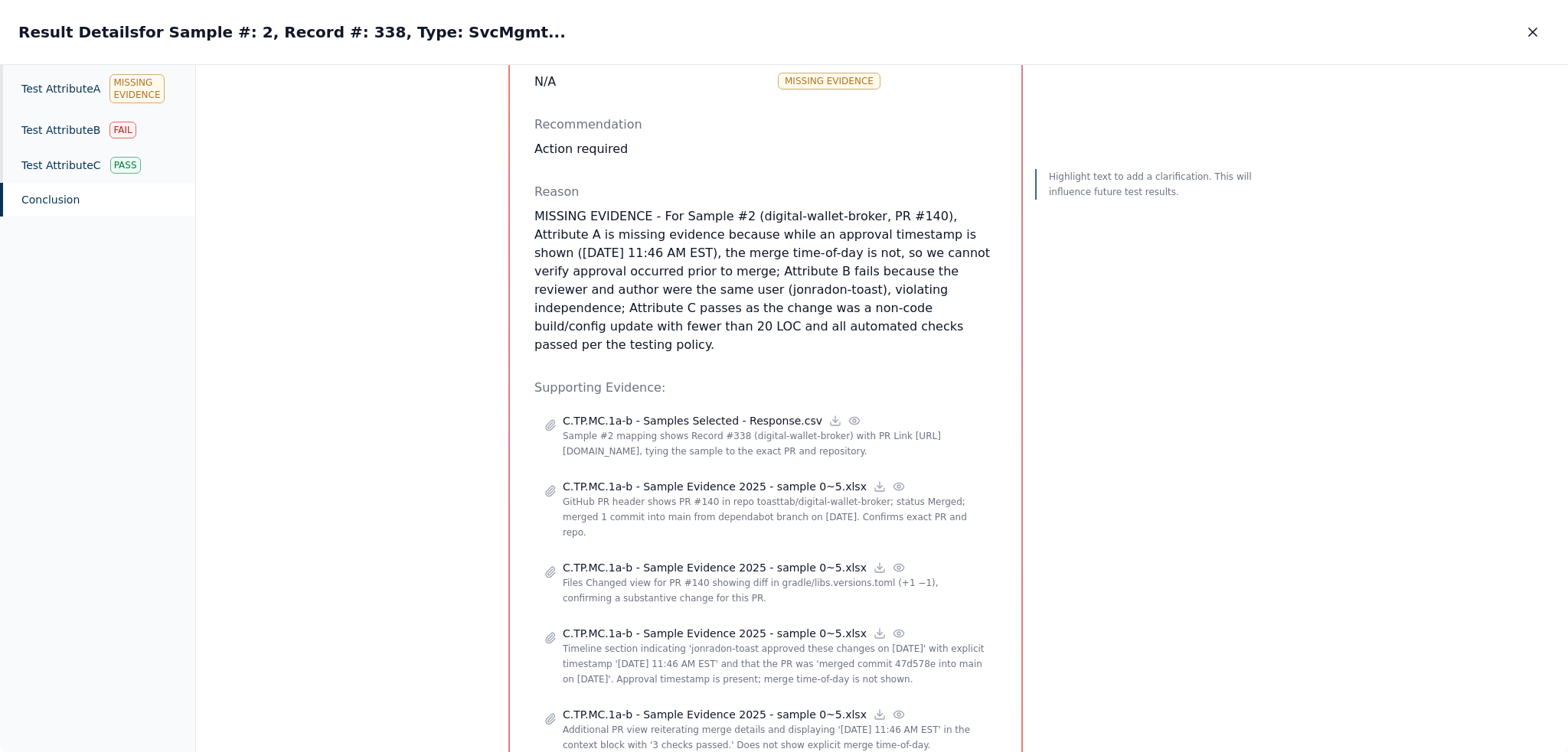
scroll to position [688, 0]
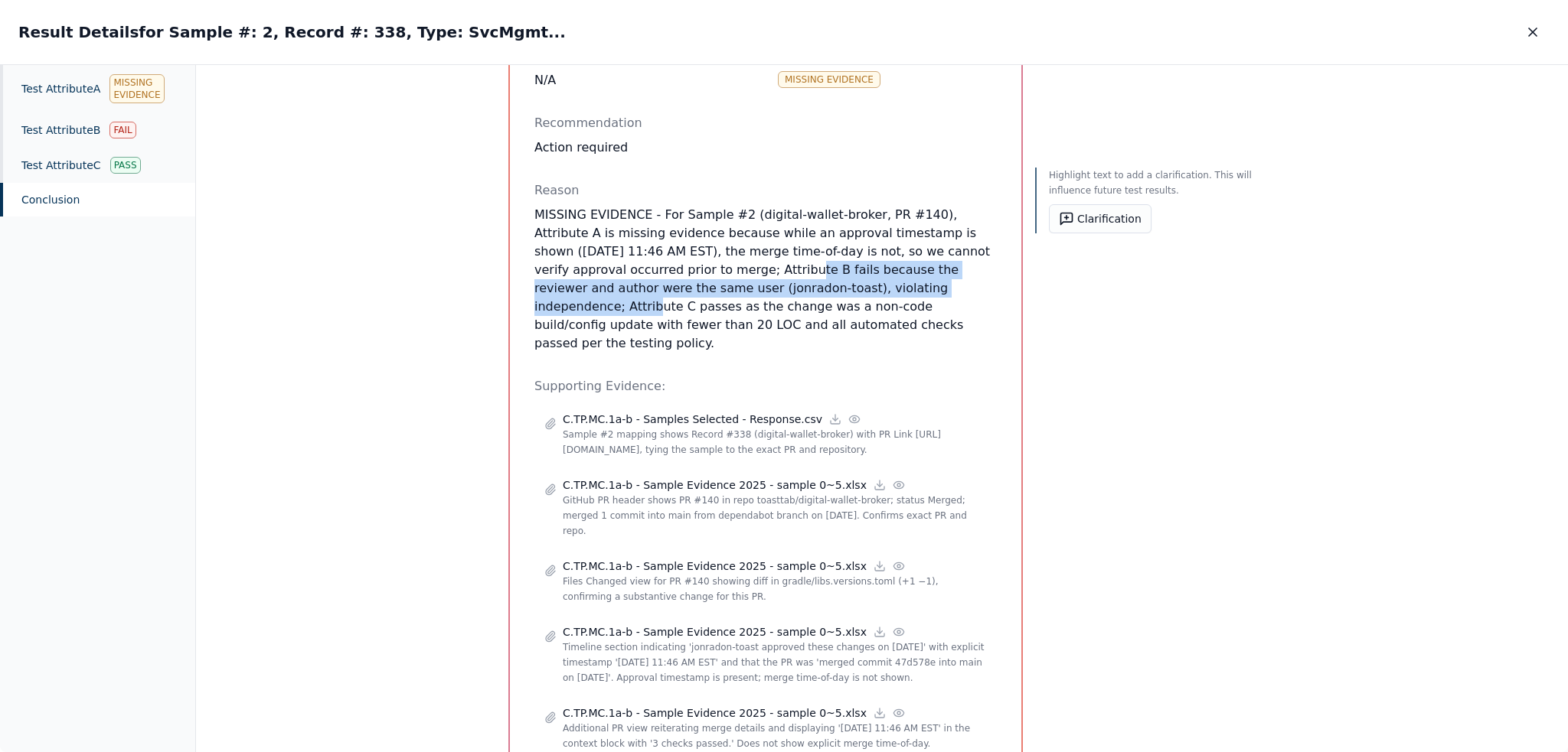
drag, startPoint x: 588, startPoint y: 269, endPoint x: 755, endPoint y: 287, distance: 168.0
click at [755, 287] on p "MISSING EVIDENCE - For Sample #2 (digital-wallet-broker, PR #140), Attribute A …" at bounding box center [765, 279] width 462 height 147
click at [979, 212] on button "Clarification" at bounding box center [1100, 219] width 103 height 29
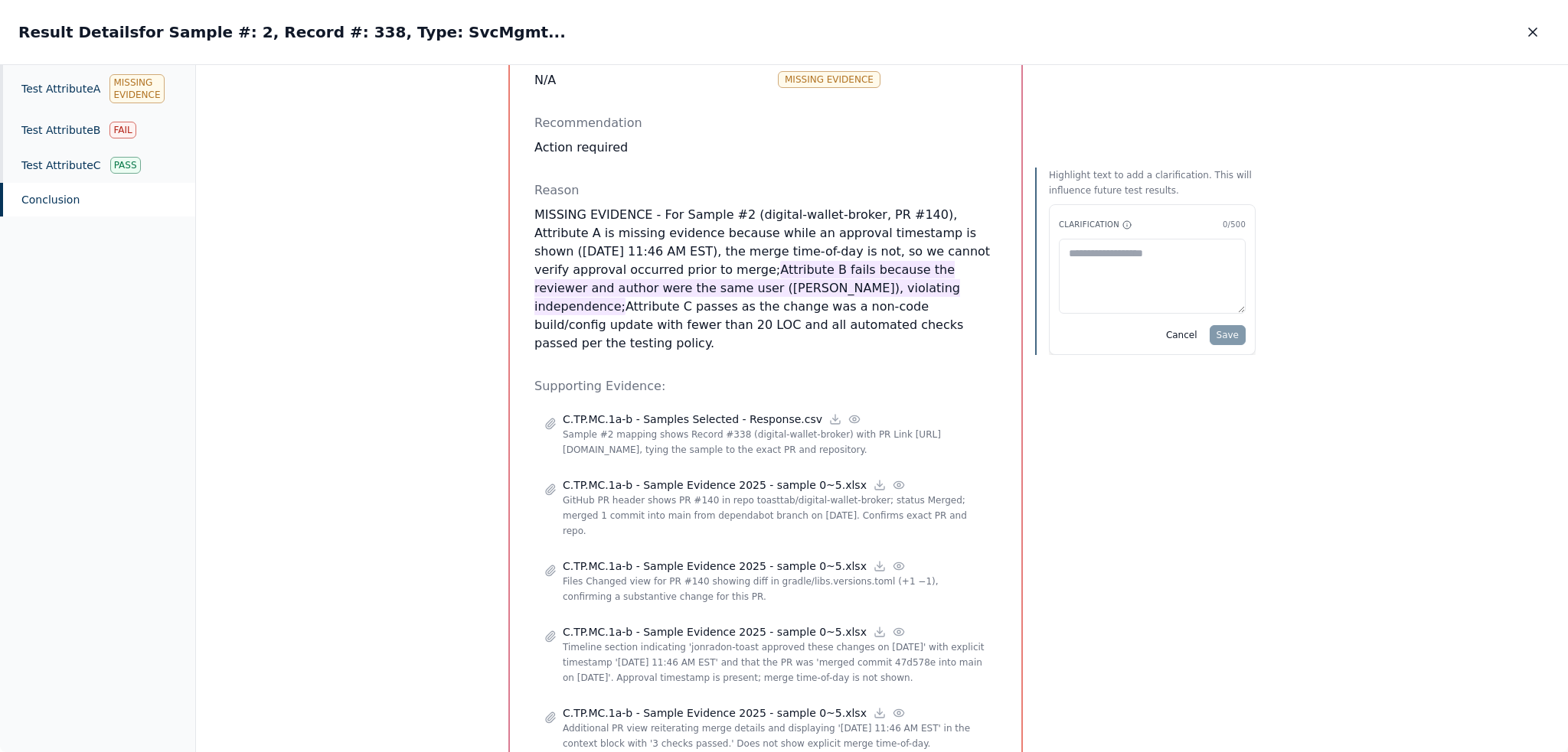
click at [979, 268] on textarea at bounding box center [1151, 276] width 187 height 75
type textarea "**********"
click at [979, 332] on button "Save" at bounding box center [1227, 335] width 36 height 20
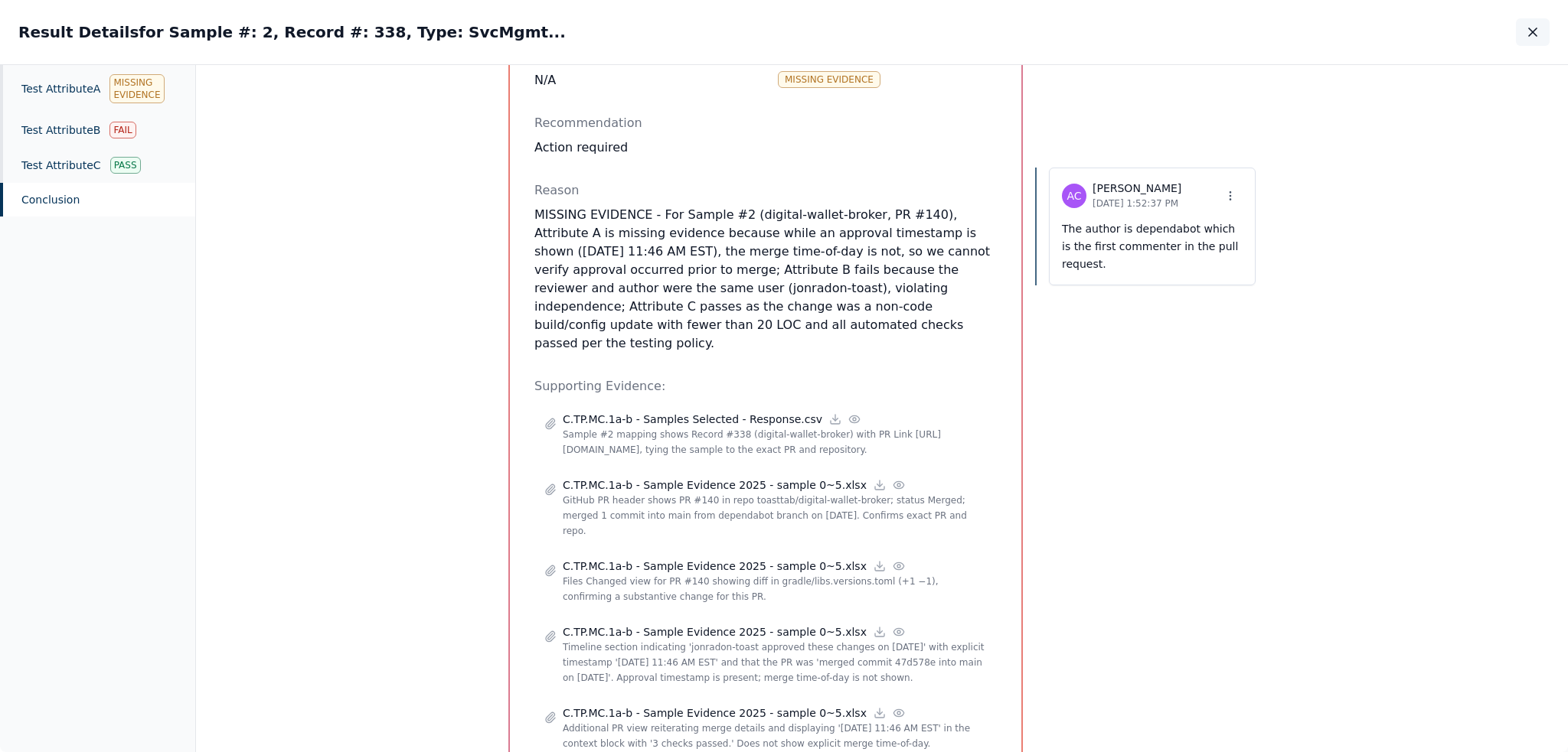
click at [979, 36] on icon "button" at bounding box center [1532, 32] width 15 height 15
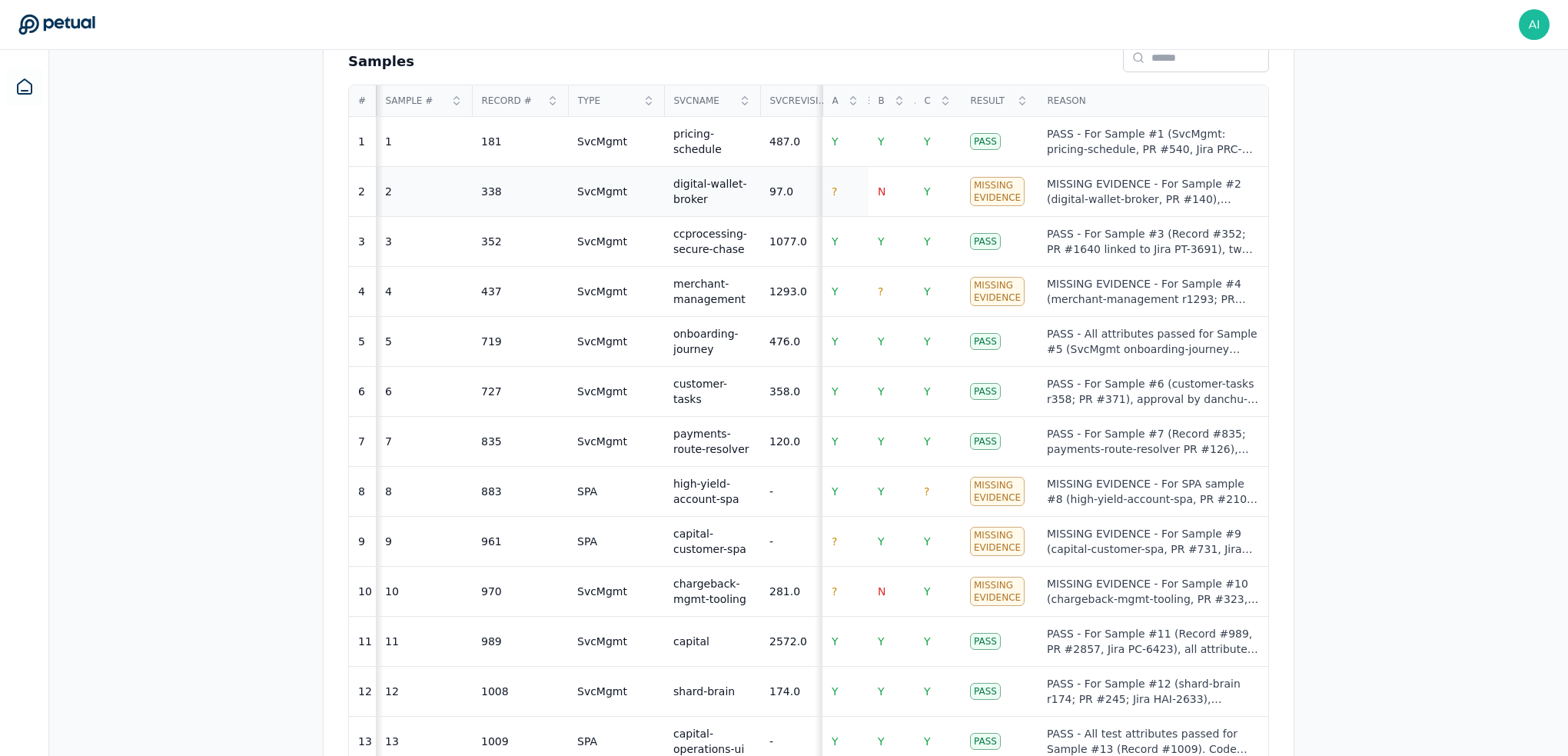
click at [836, 187] on td "?" at bounding box center [845, 191] width 46 height 50
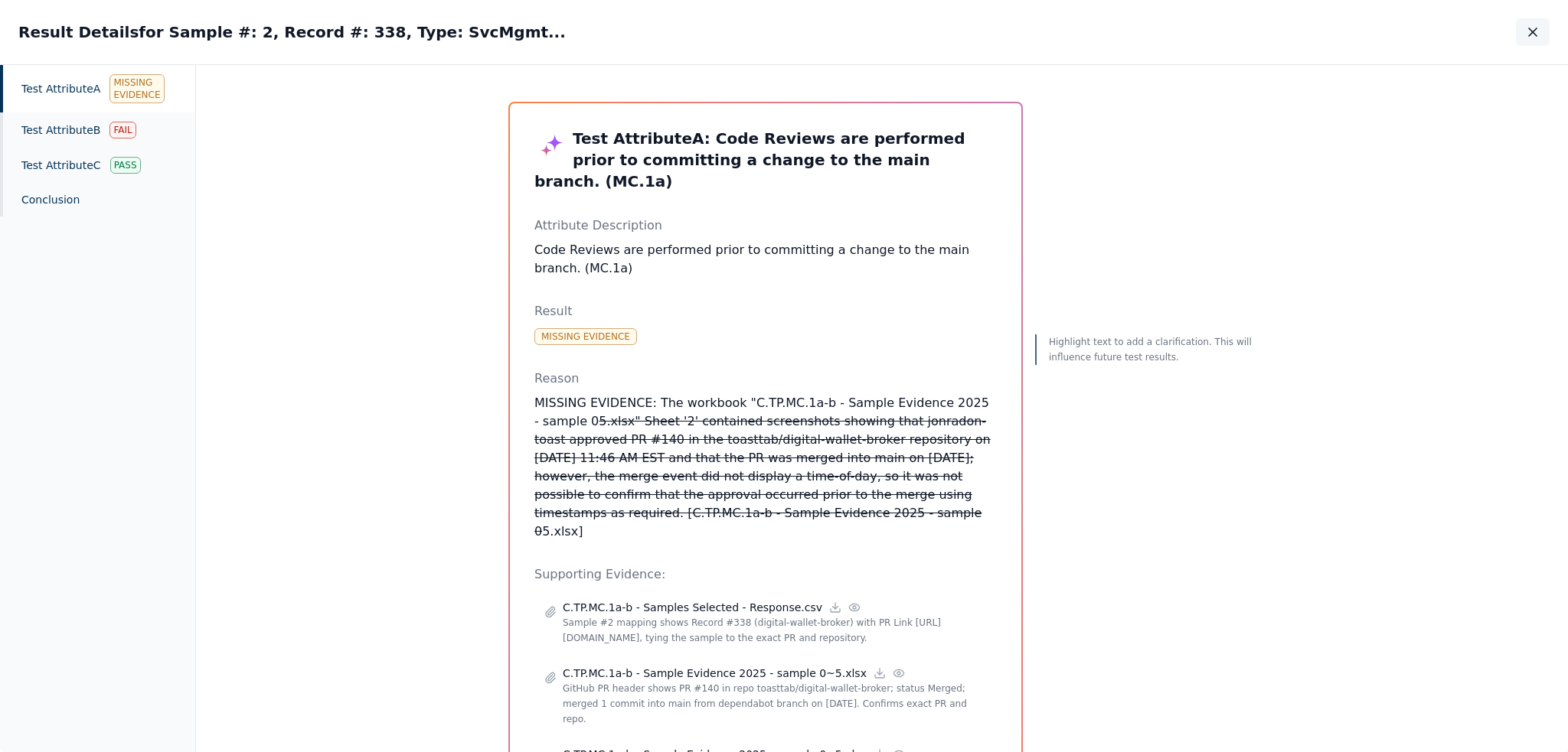
click at [979, 32] on icon "button" at bounding box center [1532, 32] width 15 height 15
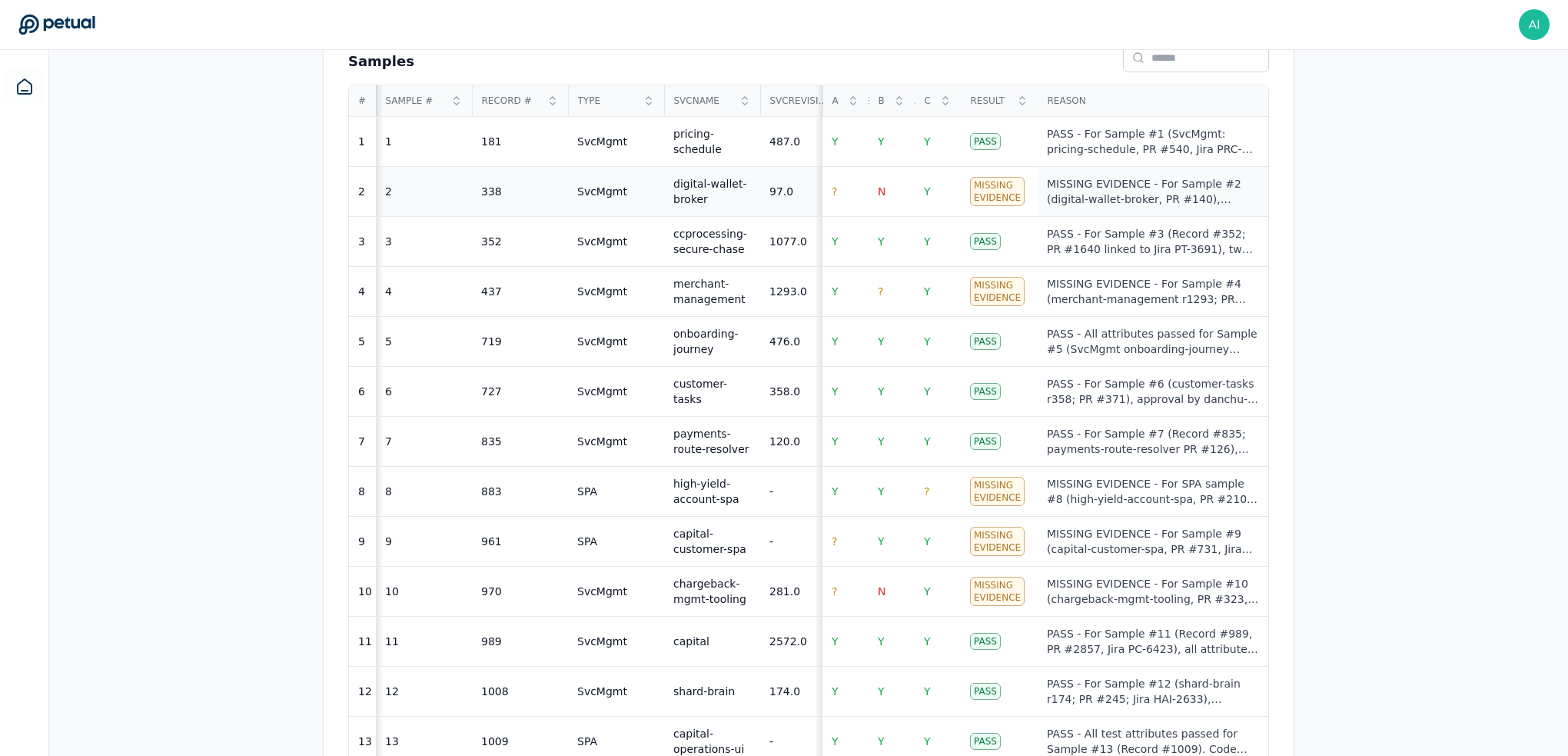
click at [983, 195] on div "MISSING EVIDENCE - For Sample #2 (digital-wallet-broker, PR #140), Attribute A …" at bounding box center [1153, 192] width 212 height 31
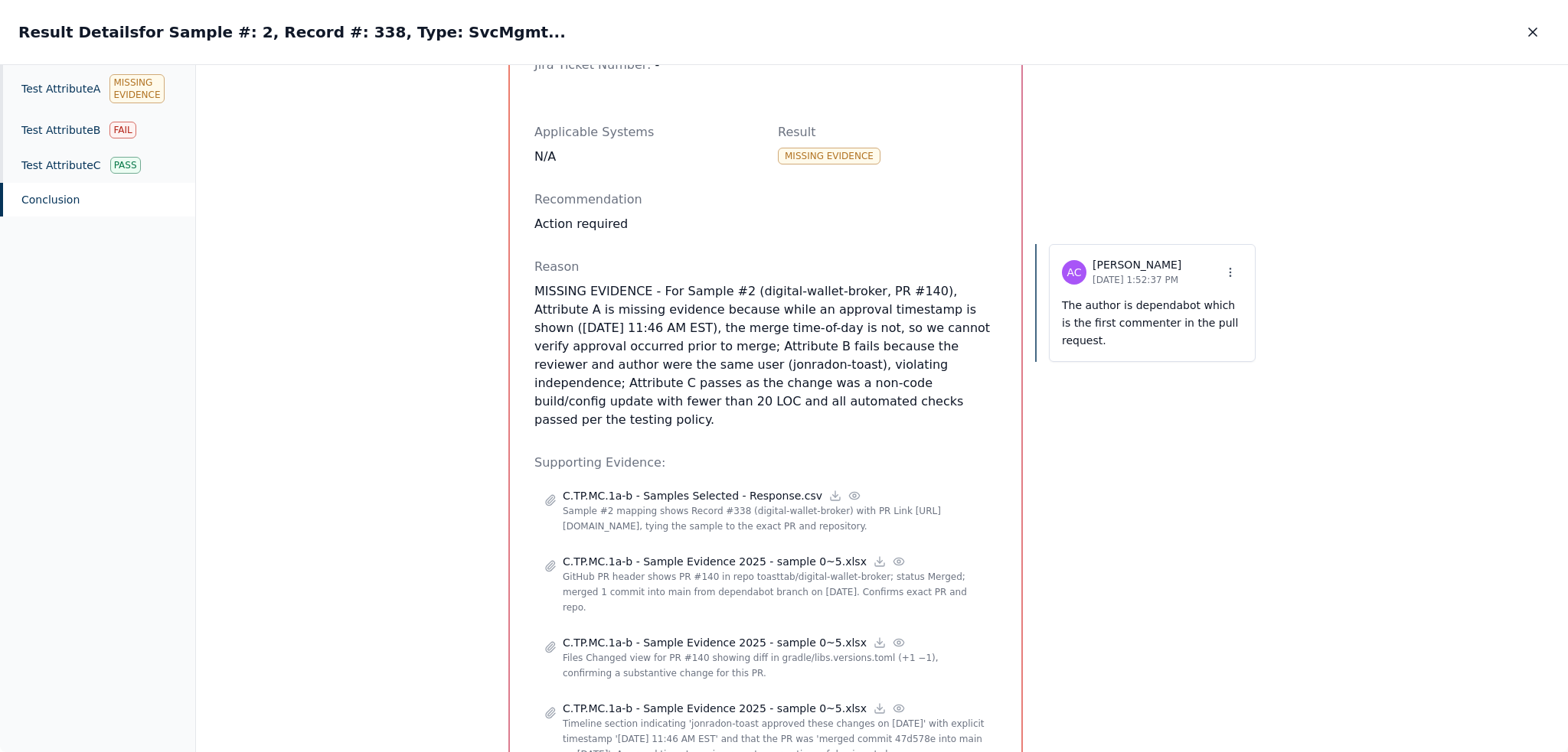
scroll to position [688, 0]
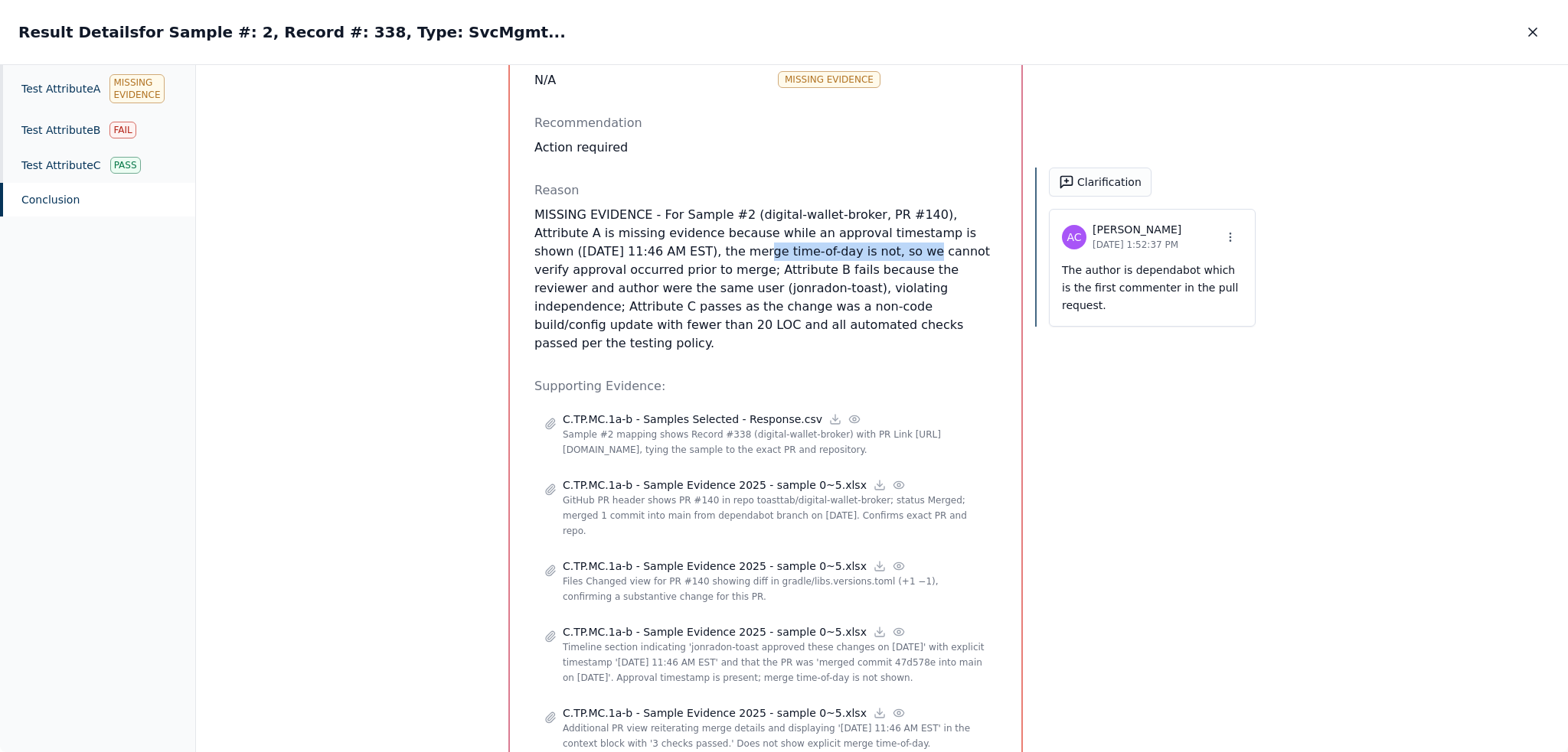
drag, startPoint x: 582, startPoint y: 250, endPoint x: 740, endPoint y: 253, distance: 158.0
click at [740, 253] on p "MISSING EVIDENCE - For Sample #2 (digital-wallet-broker, PR #140), Attribute A …" at bounding box center [765, 279] width 462 height 147
click at [979, 184] on button "Clarification" at bounding box center [1100, 182] width 103 height 29
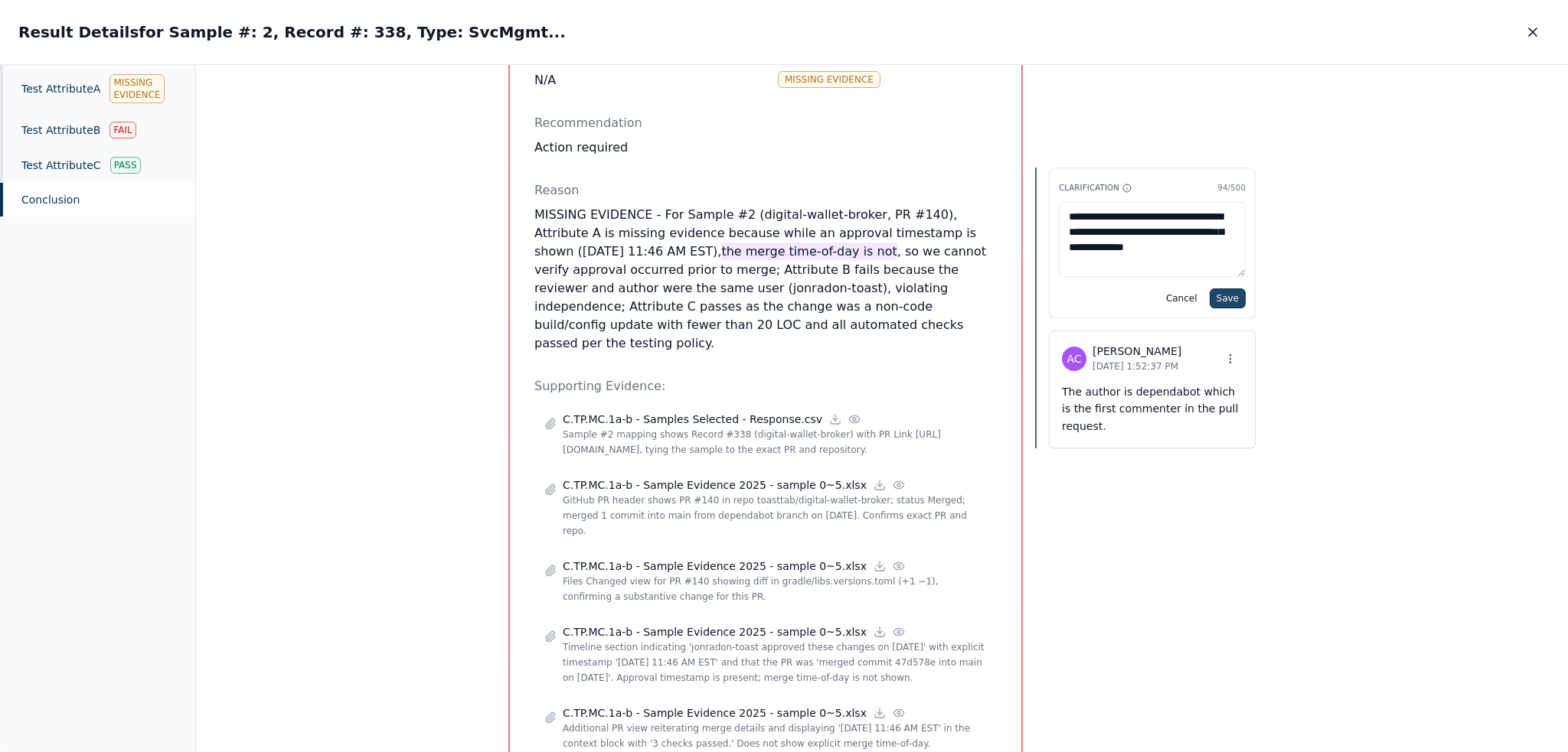
type textarea "**********"
click at [979, 293] on button "Save" at bounding box center [1227, 298] width 36 height 20
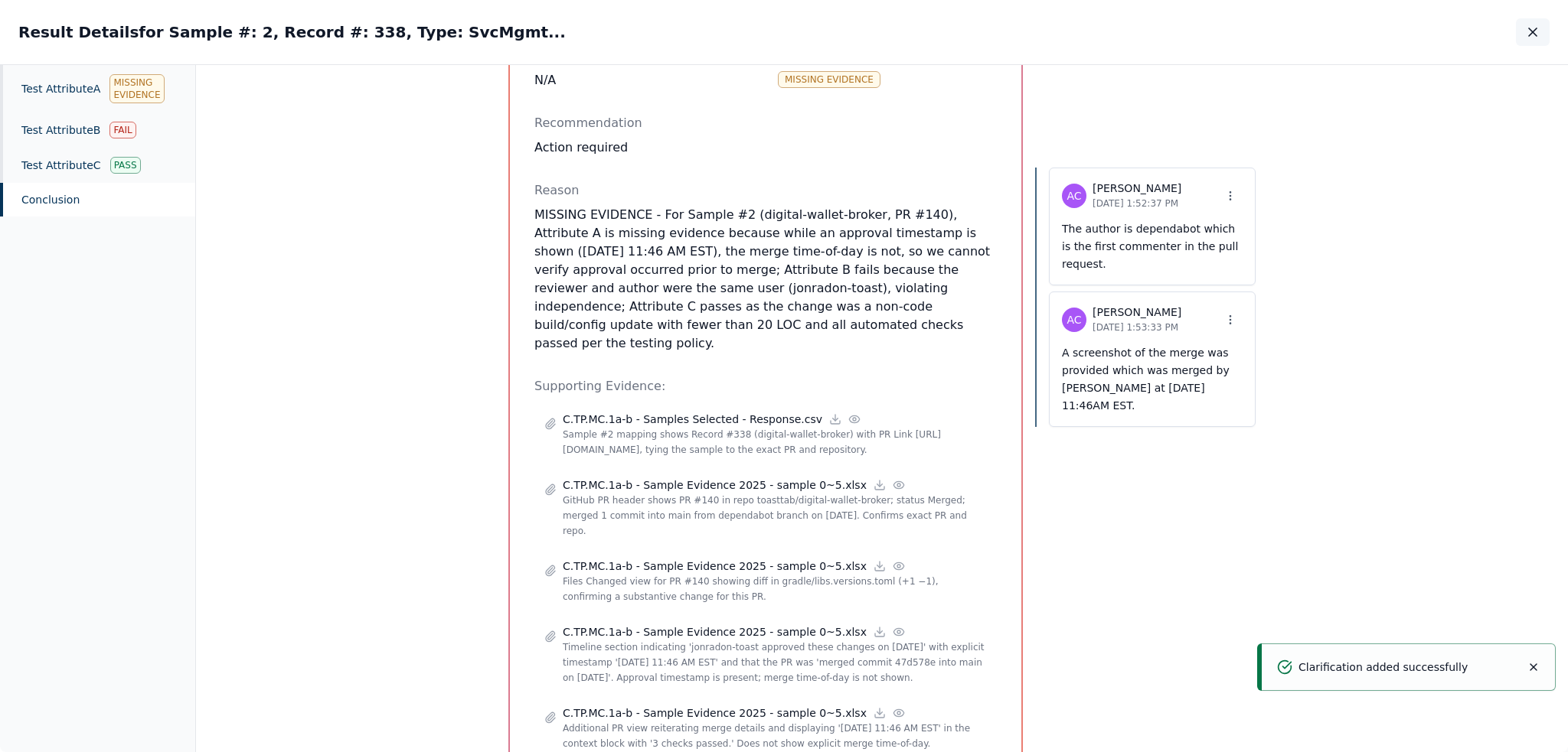
click at [979, 38] on button "button" at bounding box center [1532, 32] width 34 height 27
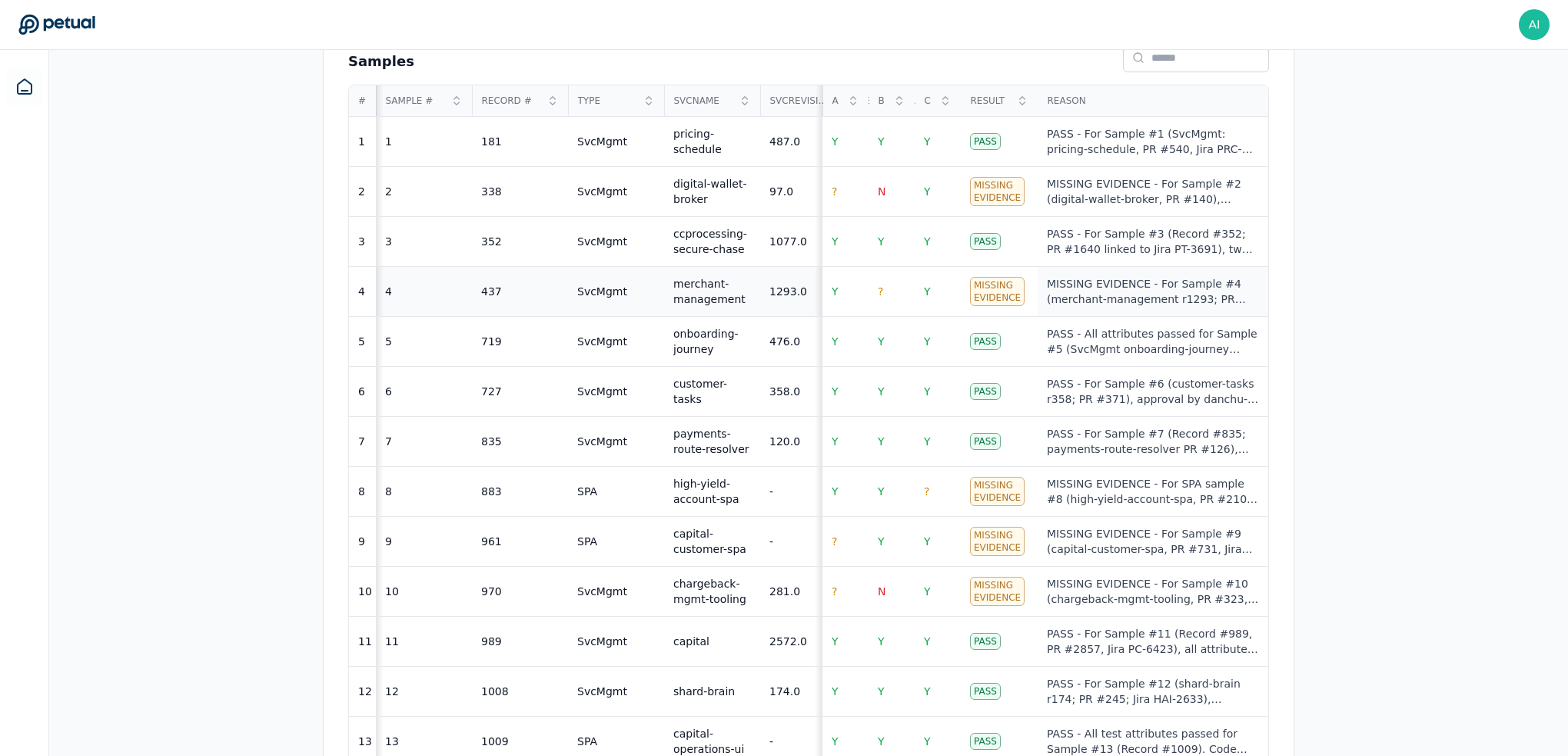
click at [983, 289] on div "MISSING EVIDENCE - For Sample #4 (merchant-management r1293; PR #1524 / ODEF-11…" at bounding box center [1153, 292] width 212 height 31
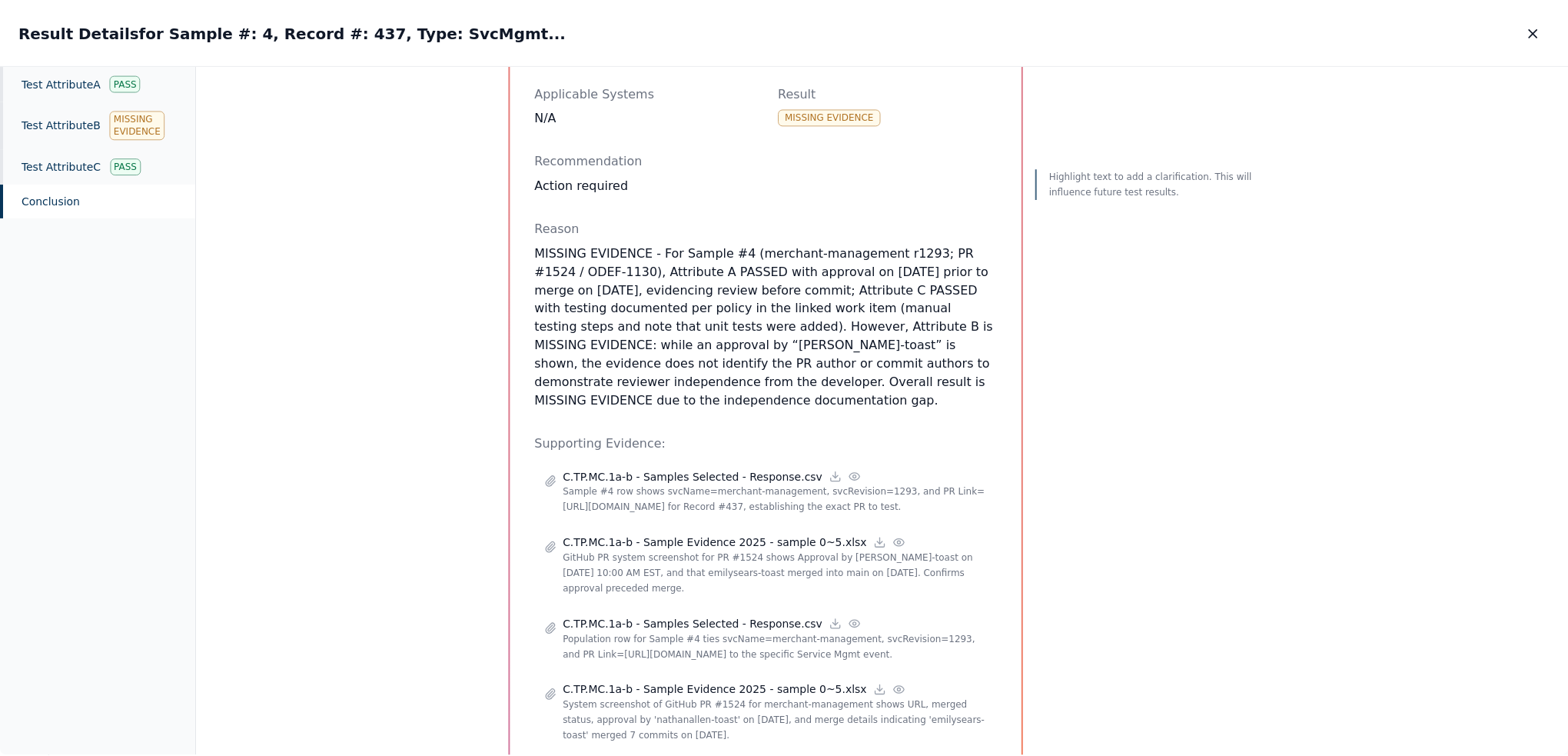
scroll to position [615, 0]
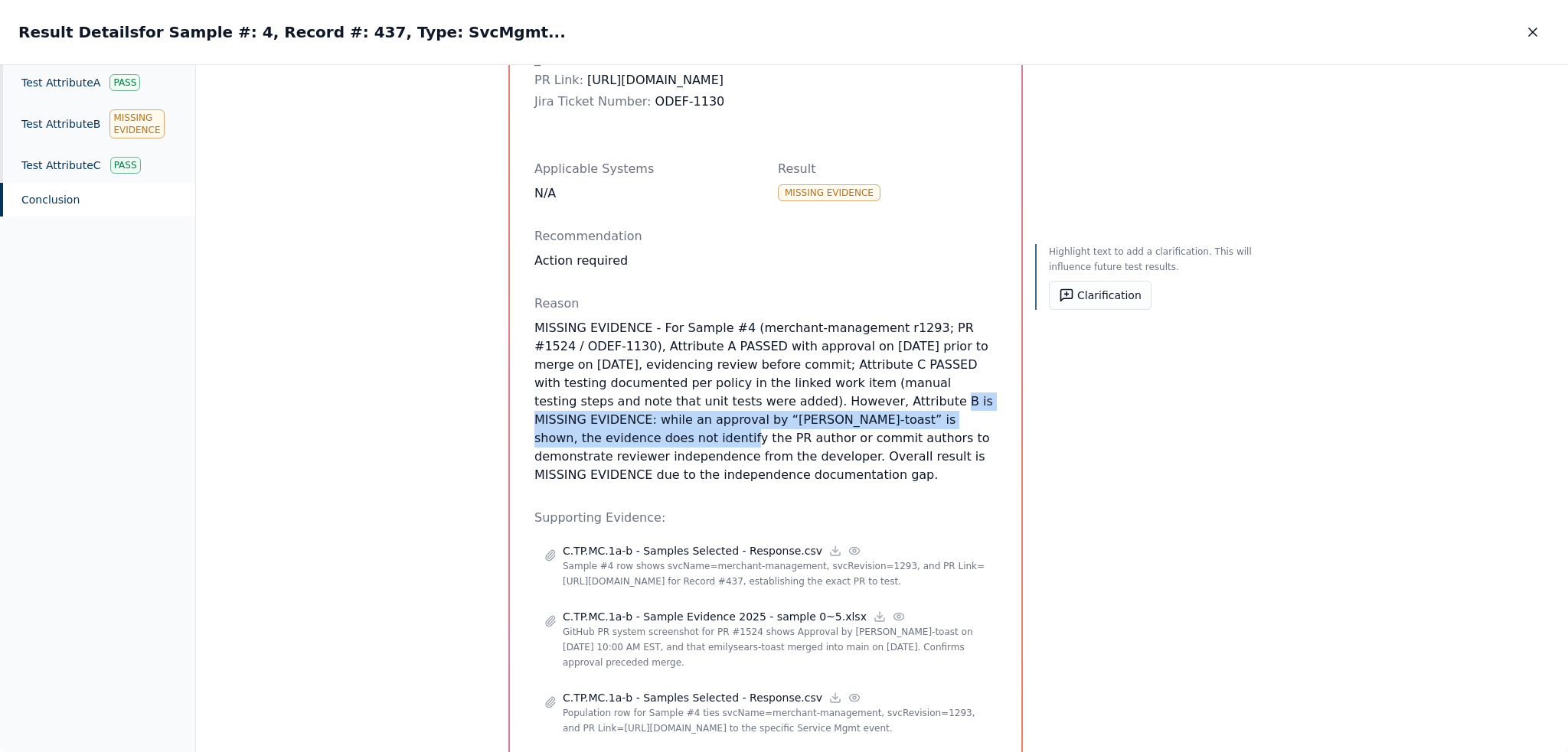
drag, startPoint x: 704, startPoint y: 365, endPoint x: 815, endPoint y: 381, distance: 112.1
click at [815, 381] on p "MISSING EVIDENCE - For Sample #4 (merchant-management r1293; PR #1524 / ODEF-11…" at bounding box center [765, 402] width 462 height 165
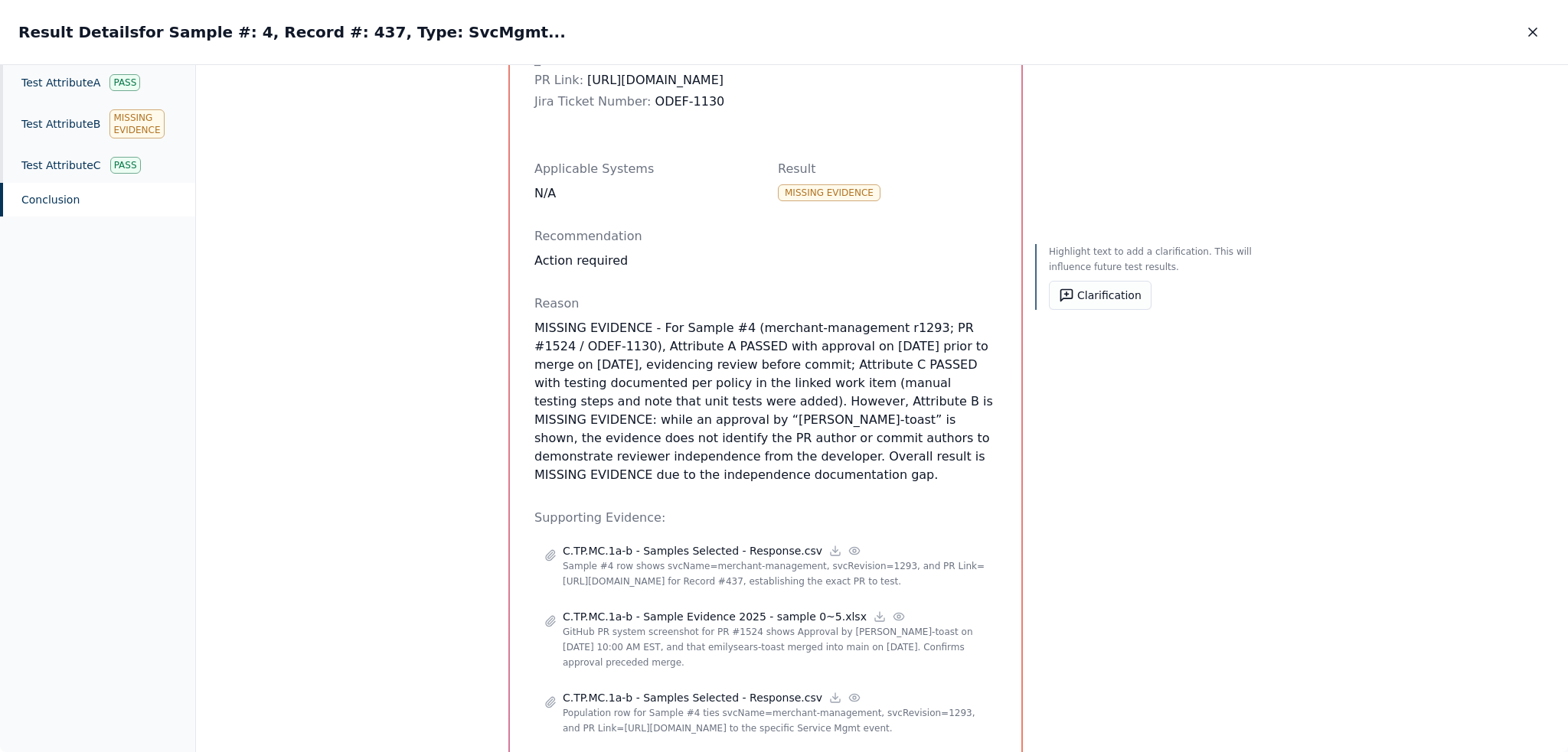
click at [858, 398] on p "MISSING EVIDENCE - For Sample #4 (merchant-management r1293; PR #1524 / ODEF-11…" at bounding box center [765, 402] width 462 height 165
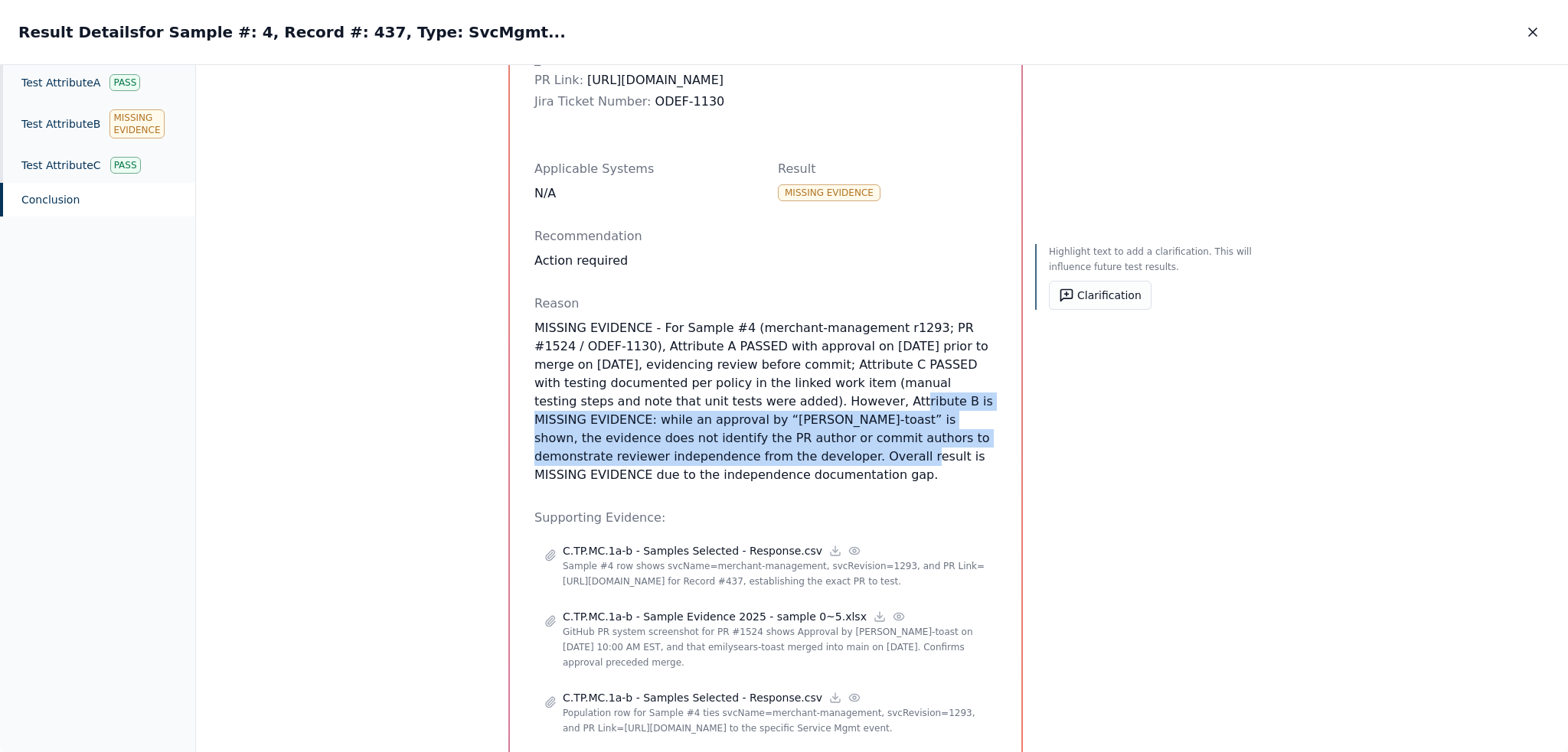
drag, startPoint x: 657, startPoint y: 365, endPoint x: 941, endPoint y: 395, distance: 285.6
click at [941, 395] on p "MISSING EVIDENCE - For Sample #4 (merchant-management r1293; PR #1524 / ODEF-11…" at bounding box center [765, 402] width 462 height 165
click at [979, 292] on button "Clarification" at bounding box center [1100, 295] width 103 height 29
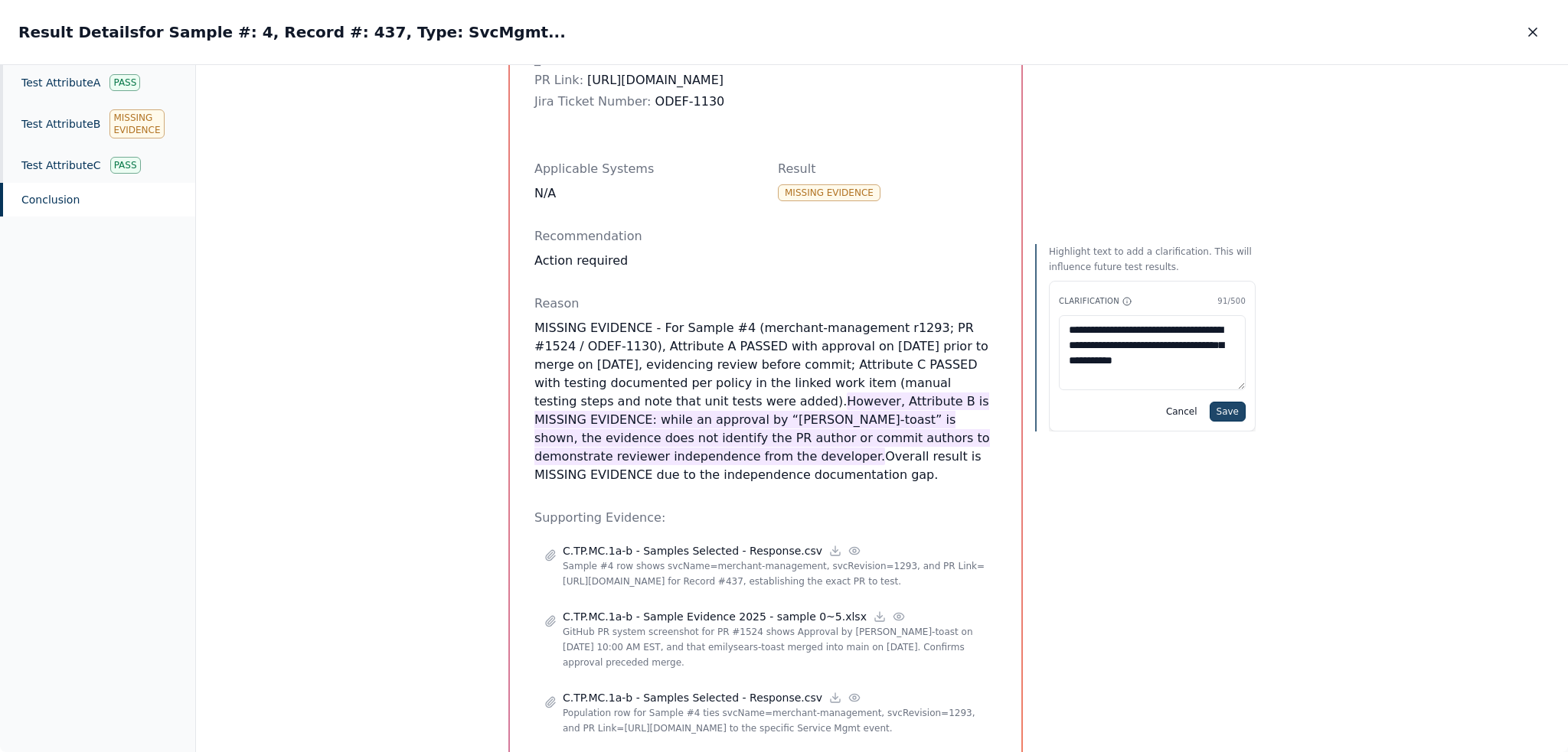
type textarea "**********"
click at [979, 409] on button "Save" at bounding box center [1227, 412] width 36 height 20
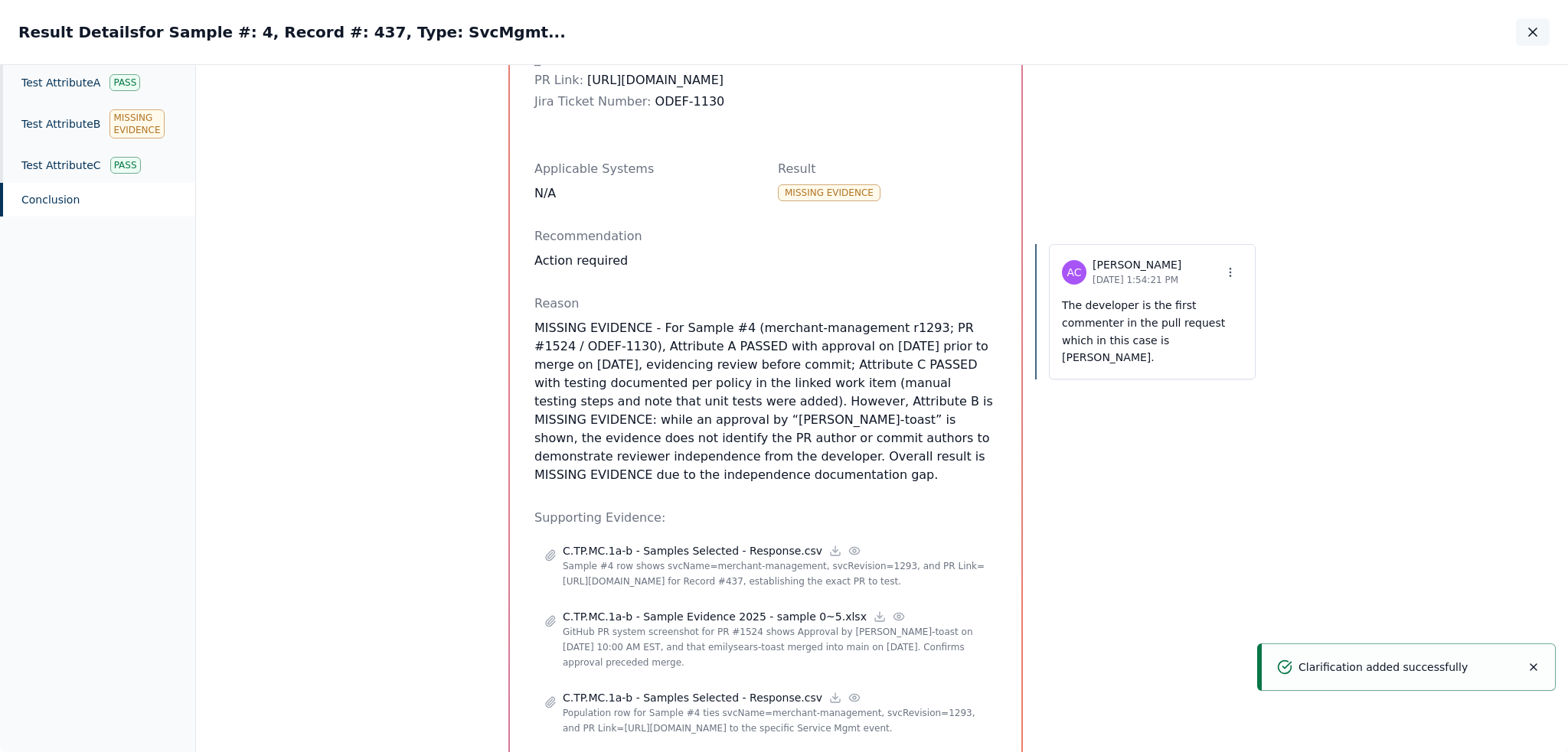
click at [979, 32] on icon "button" at bounding box center [1532, 32] width 15 height 15
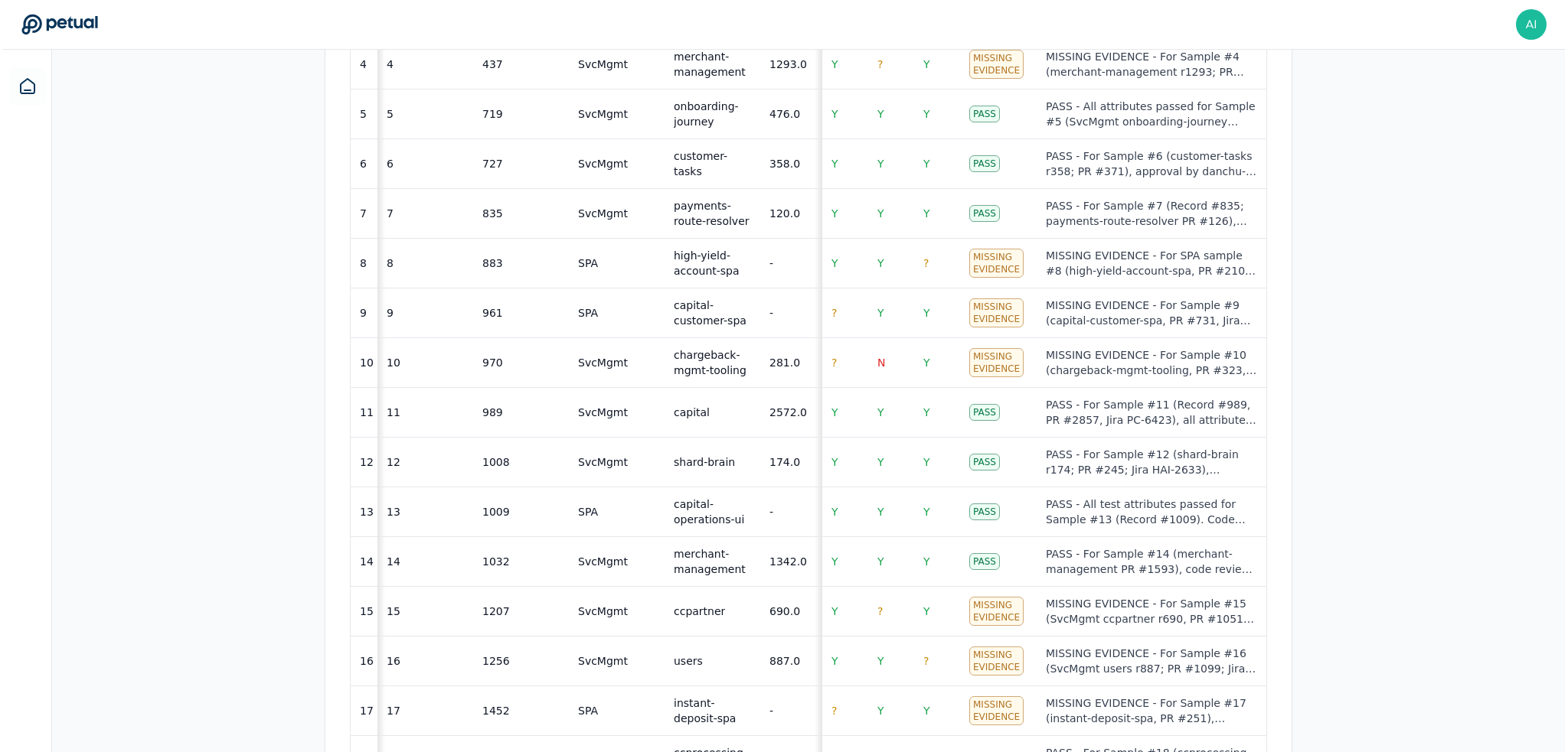
scroll to position [765, 0]
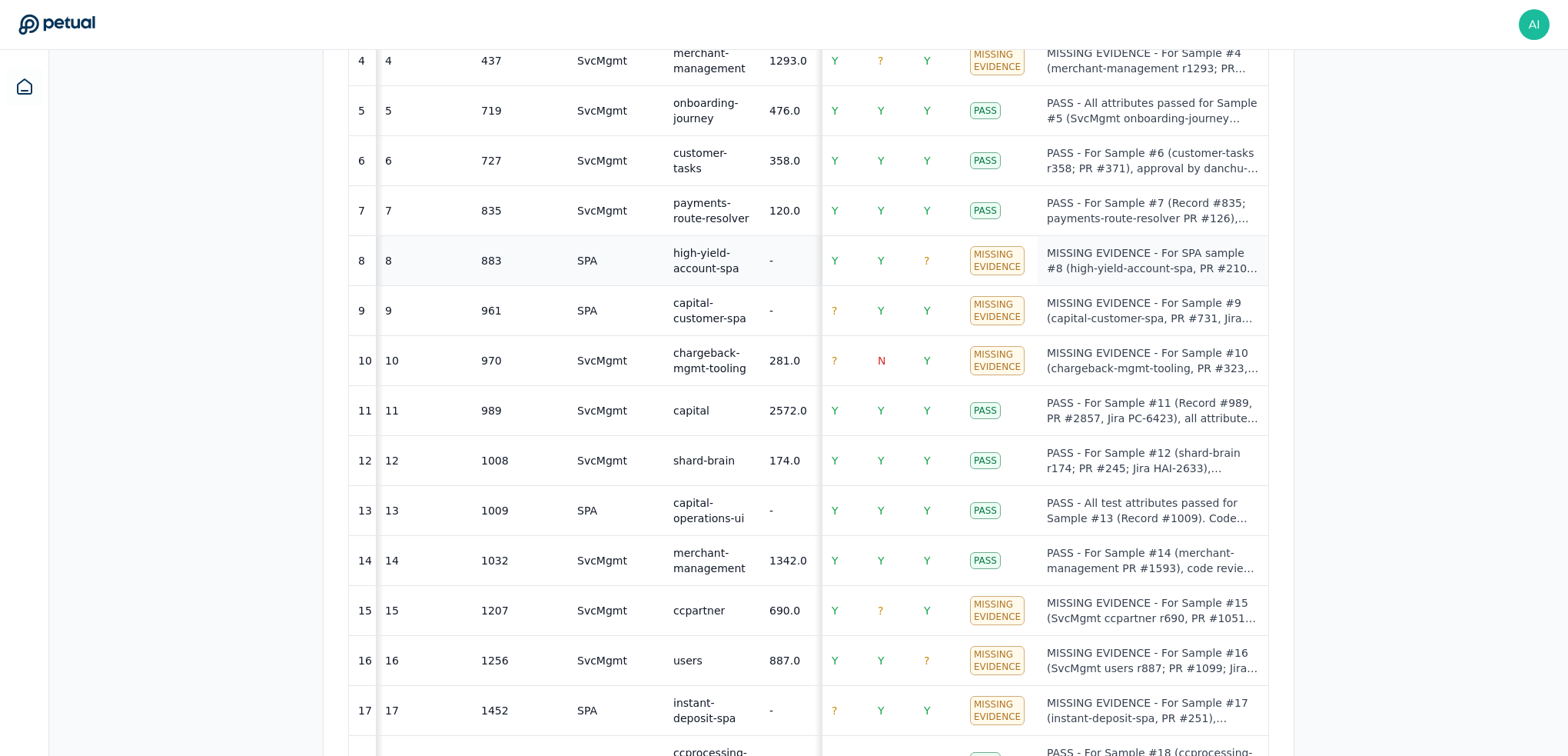
click at [983, 264] on div "MISSING EVIDENCE - For SPA sample #8 (high-yield-account-spa, PR #210, Jira BKS…" at bounding box center [1153, 261] width 212 height 31
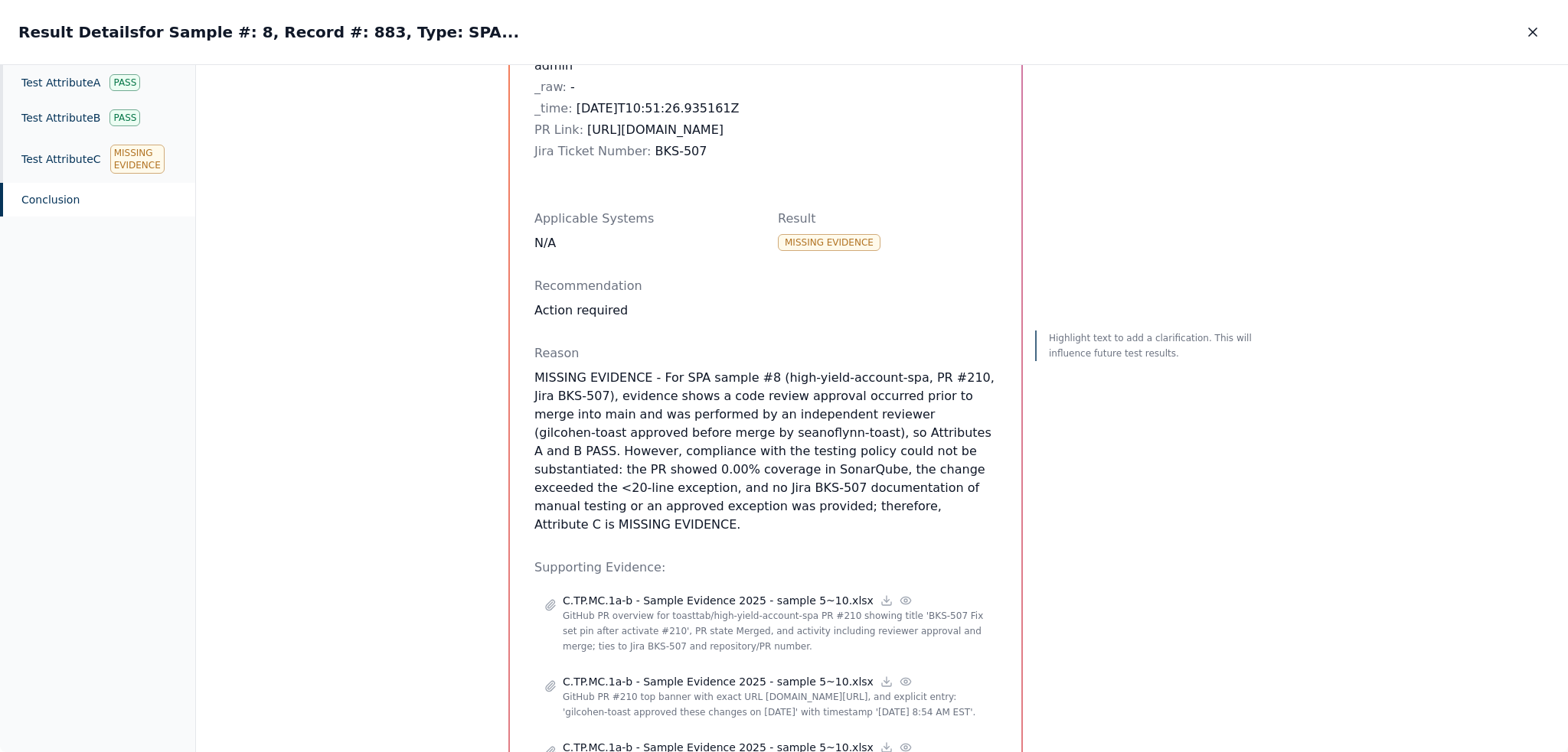
scroll to position [459, 0]
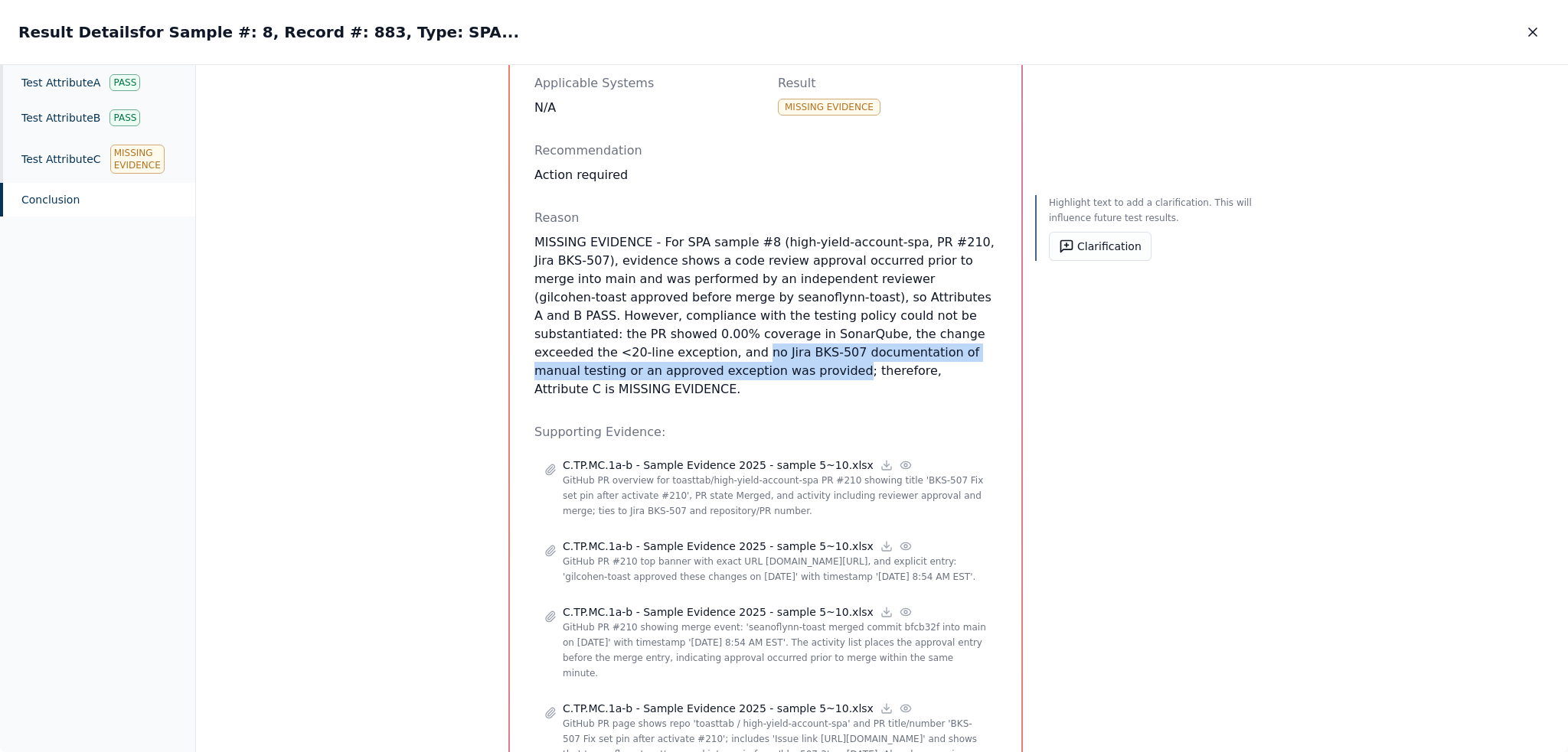
drag, startPoint x: 870, startPoint y: 334, endPoint x: 928, endPoint y: 354, distance: 61.4
click at [928, 354] on p "MISSING EVIDENCE - For SPA sample #8 (high-yield-account-spa, PR #210, Jira BKS…" at bounding box center [765, 316] width 462 height 165
click at [979, 256] on button "Clarification" at bounding box center [1100, 247] width 103 height 29
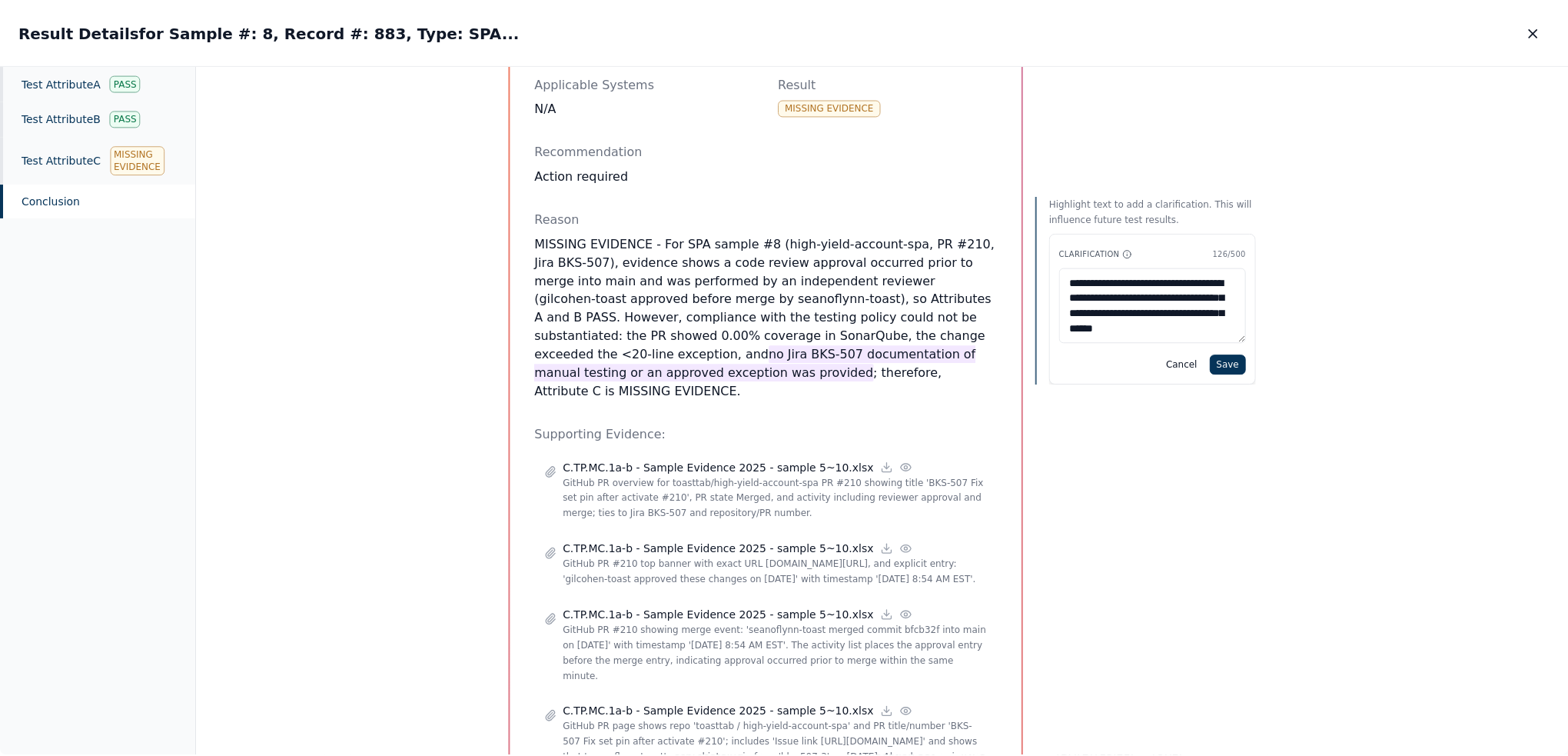
scroll to position [9, 0]
type textarea "**********"
click at [983, 365] on button "Save" at bounding box center [1232, 364] width 36 height 20
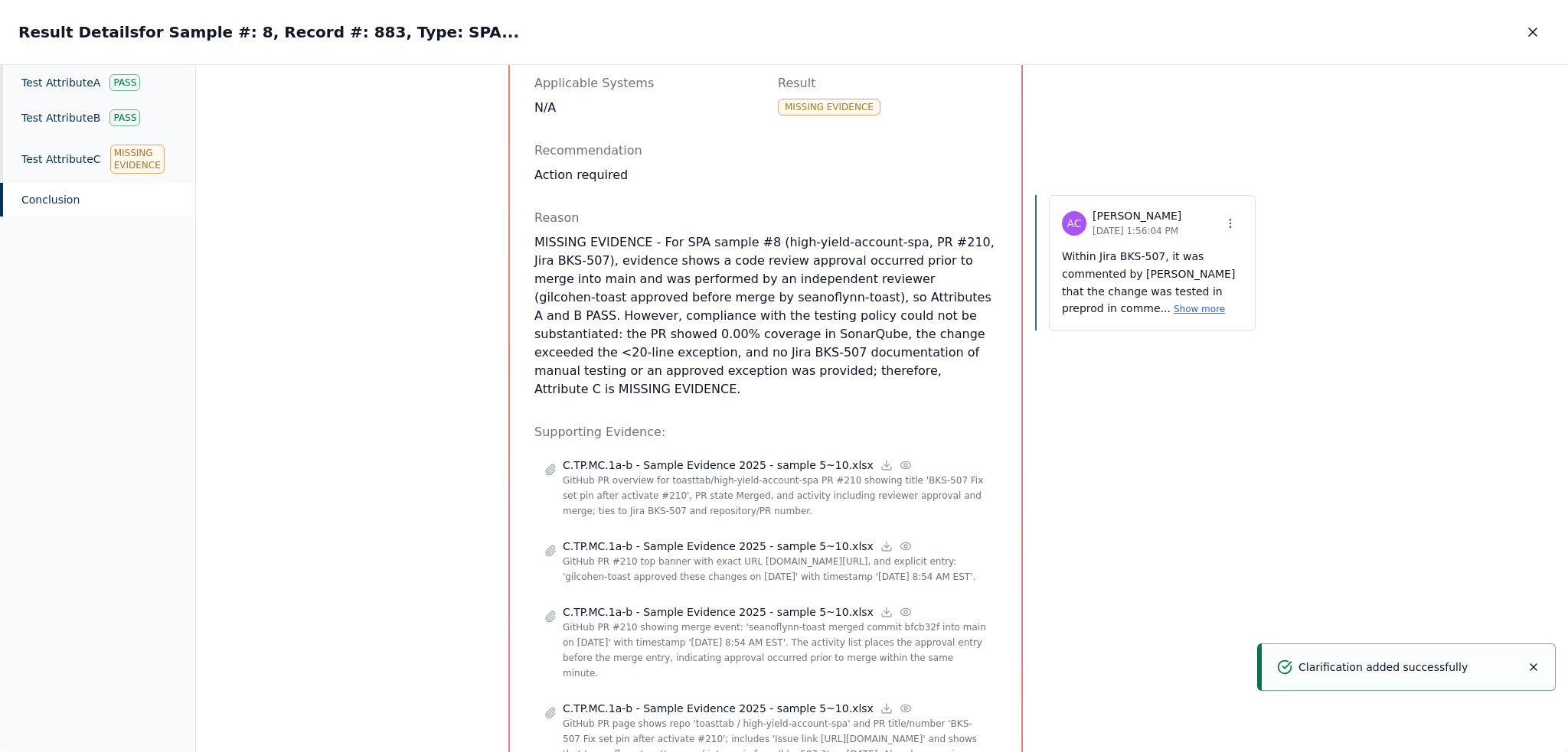
click at [979, 25] on icon "button" at bounding box center [1532, 32] width 15 height 15
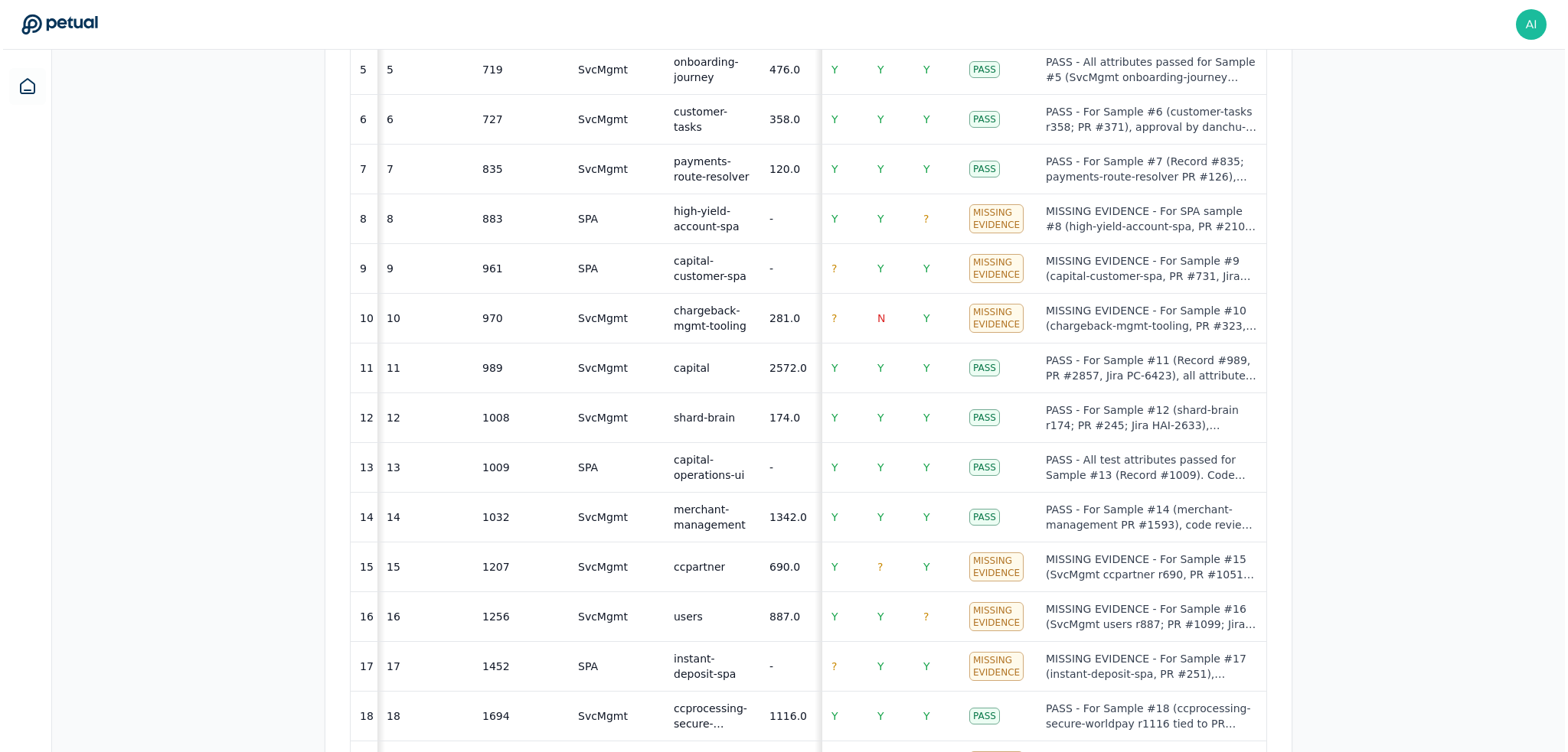
scroll to position [842, 0]
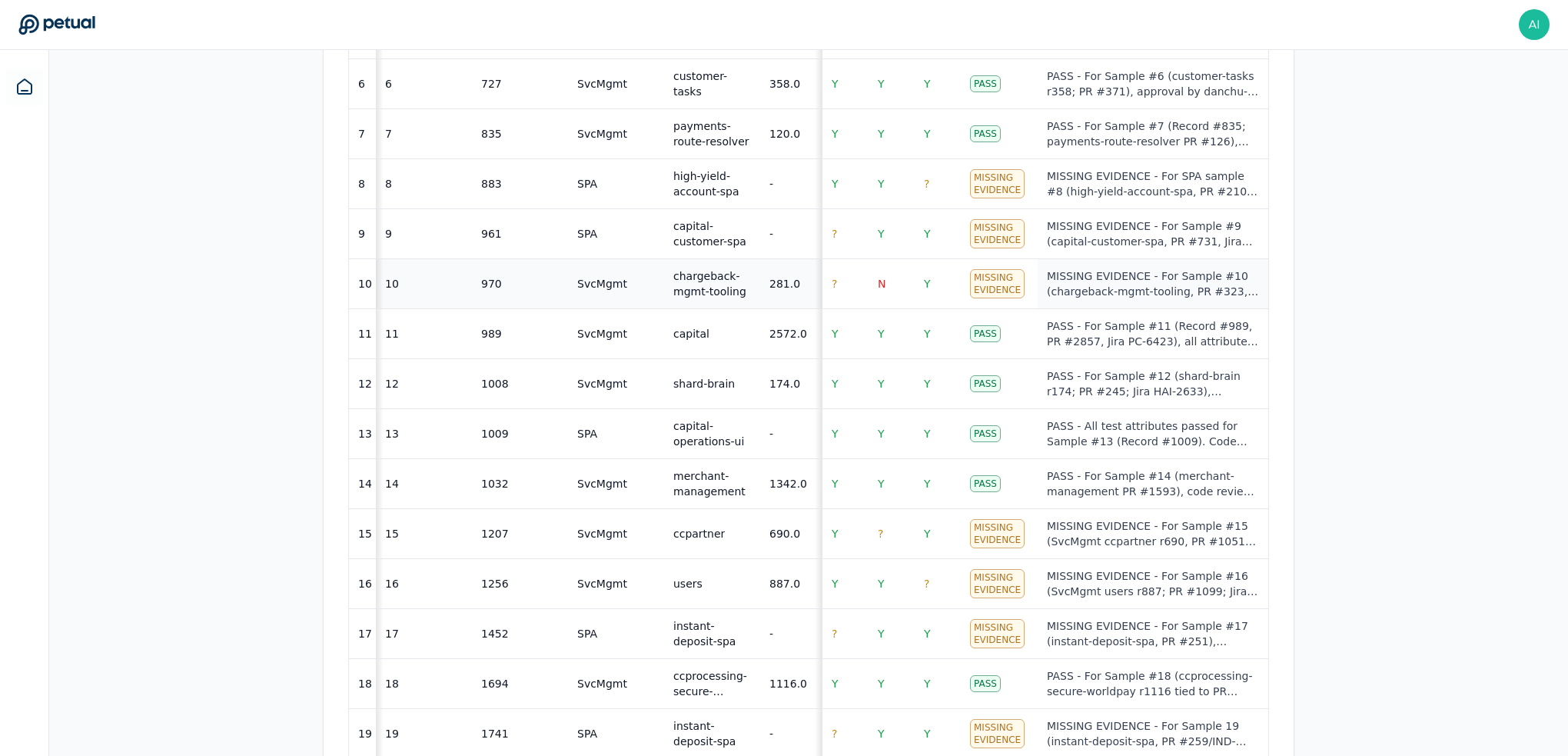
click at [983, 292] on div "MISSING EVIDENCE - For Sample #10 (chargeback-mgmt-tooling, PR #323, rev 281), …" at bounding box center [1153, 284] width 212 height 31
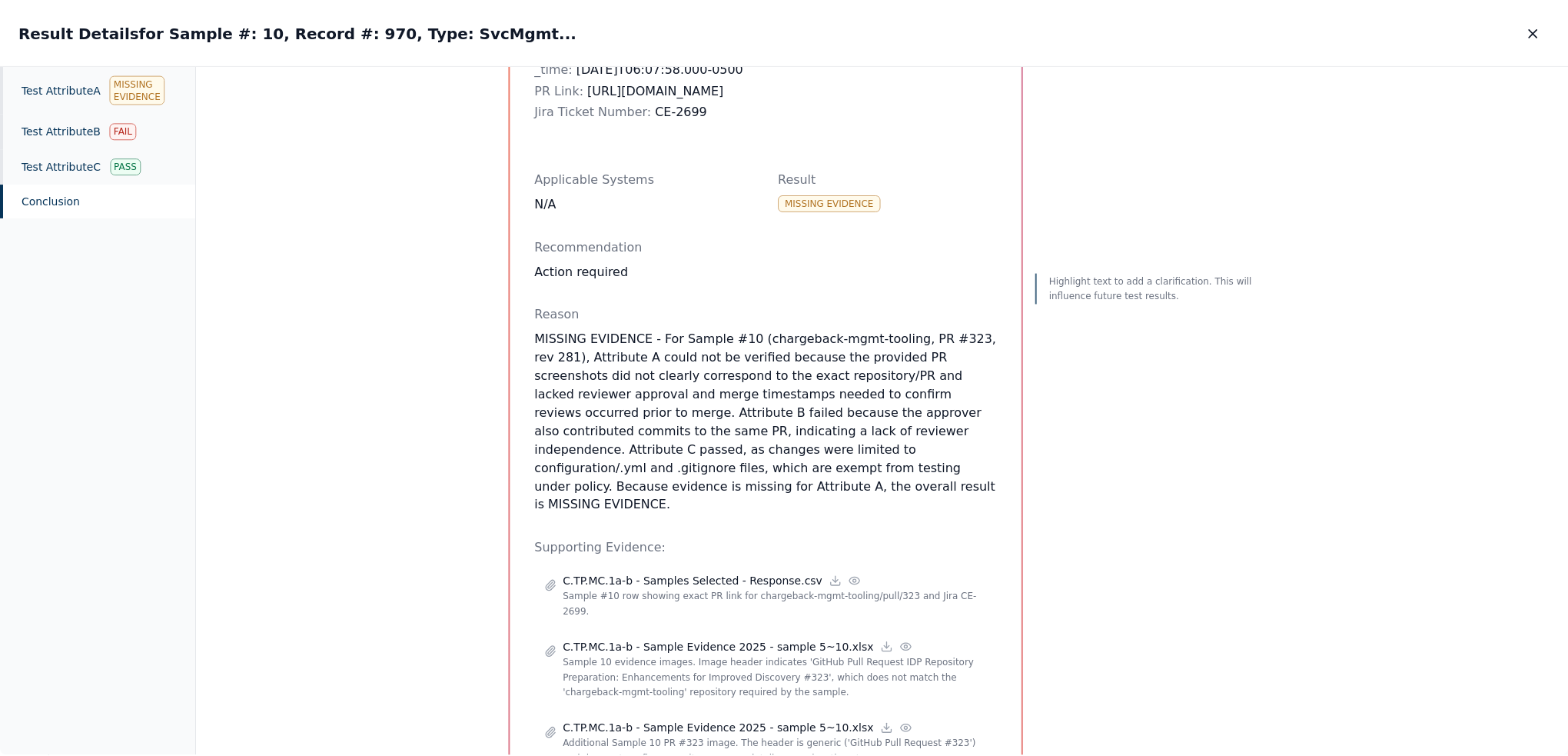
scroll to position [615, 0]
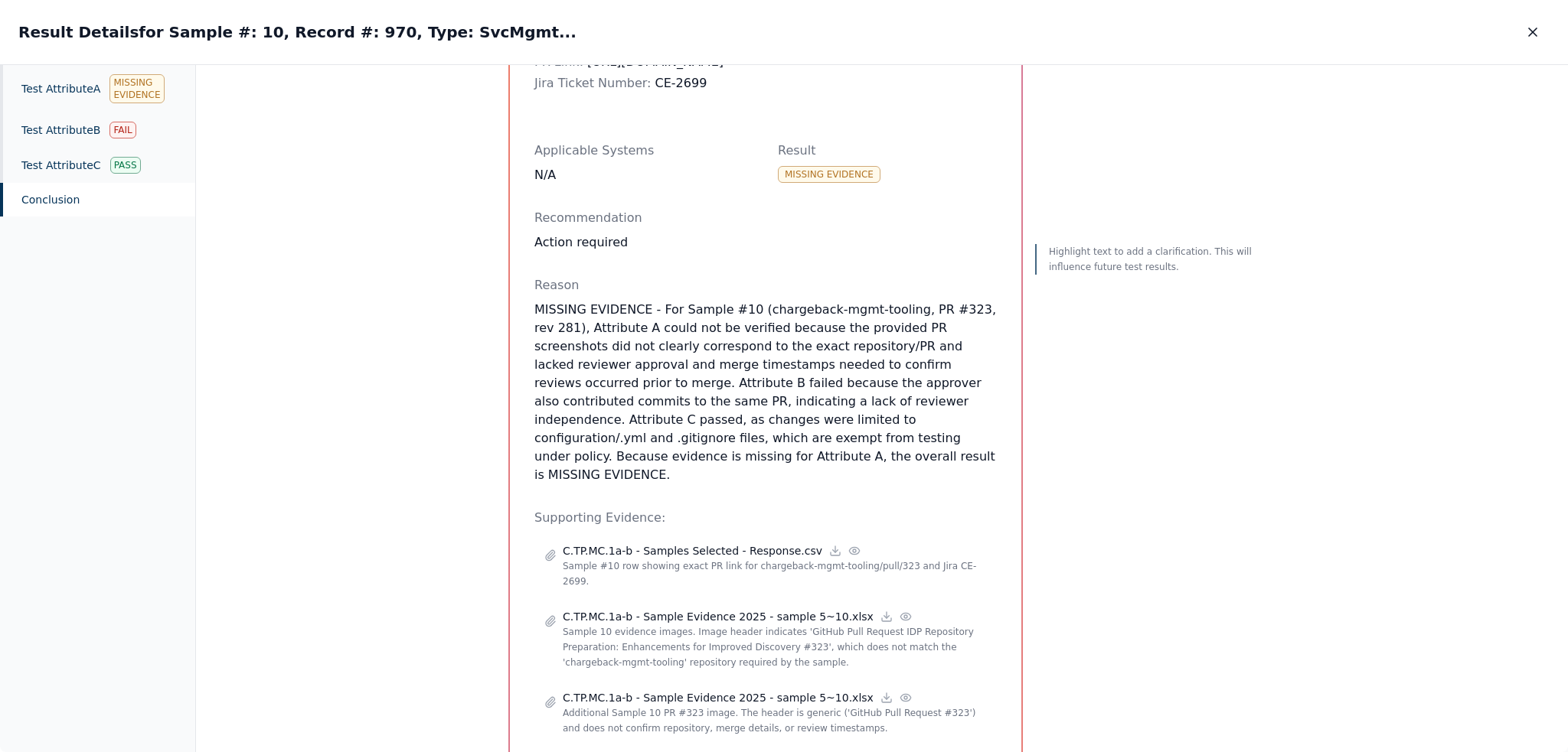
click at [979, 27] on icon "button" at bounding box center [1532, 32] width 15 height 15
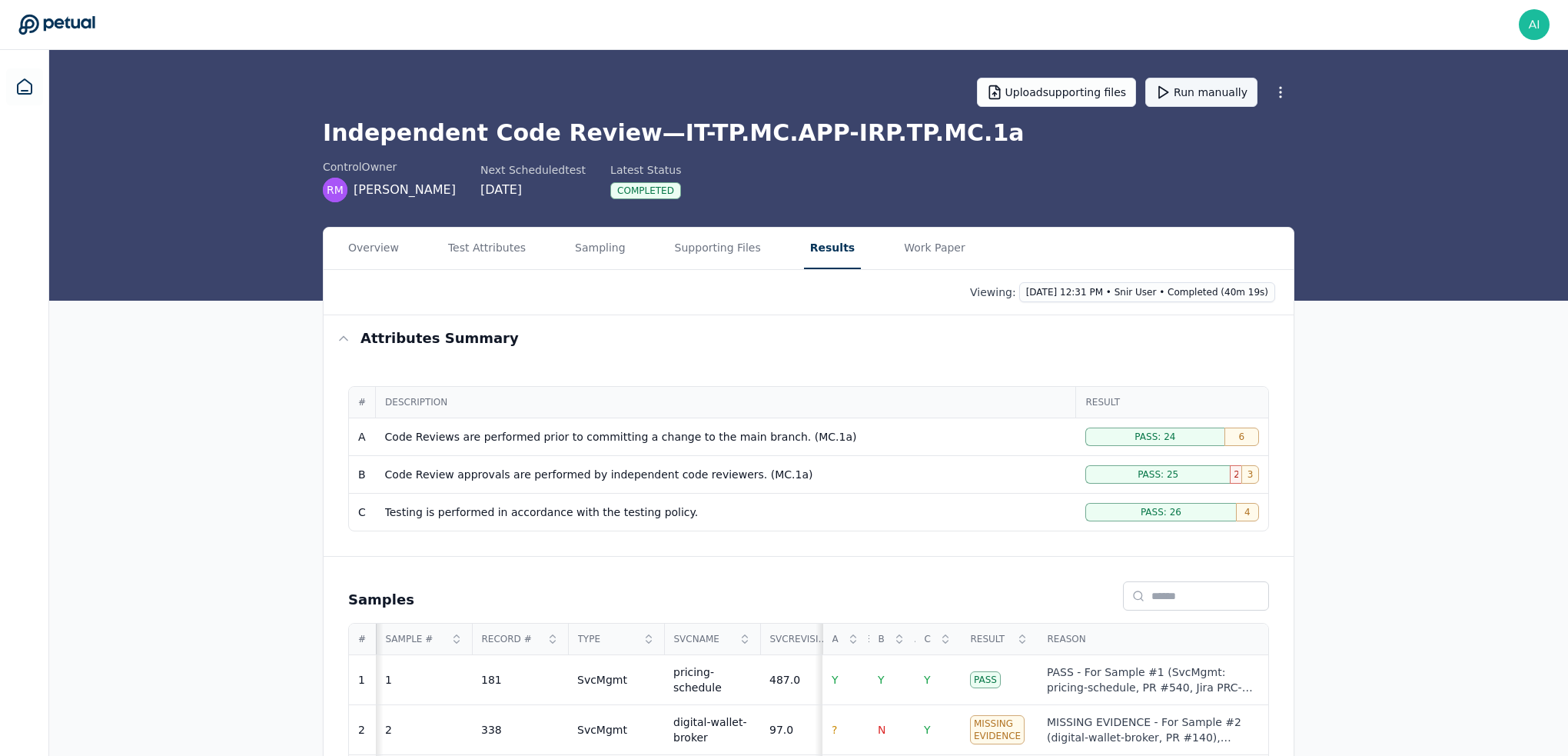
click at [983, 99] on button "Run manually" at bounding box center [1202, 93] width 112 height 29
